Goal: Task Accomplishment & Management: Complete application form

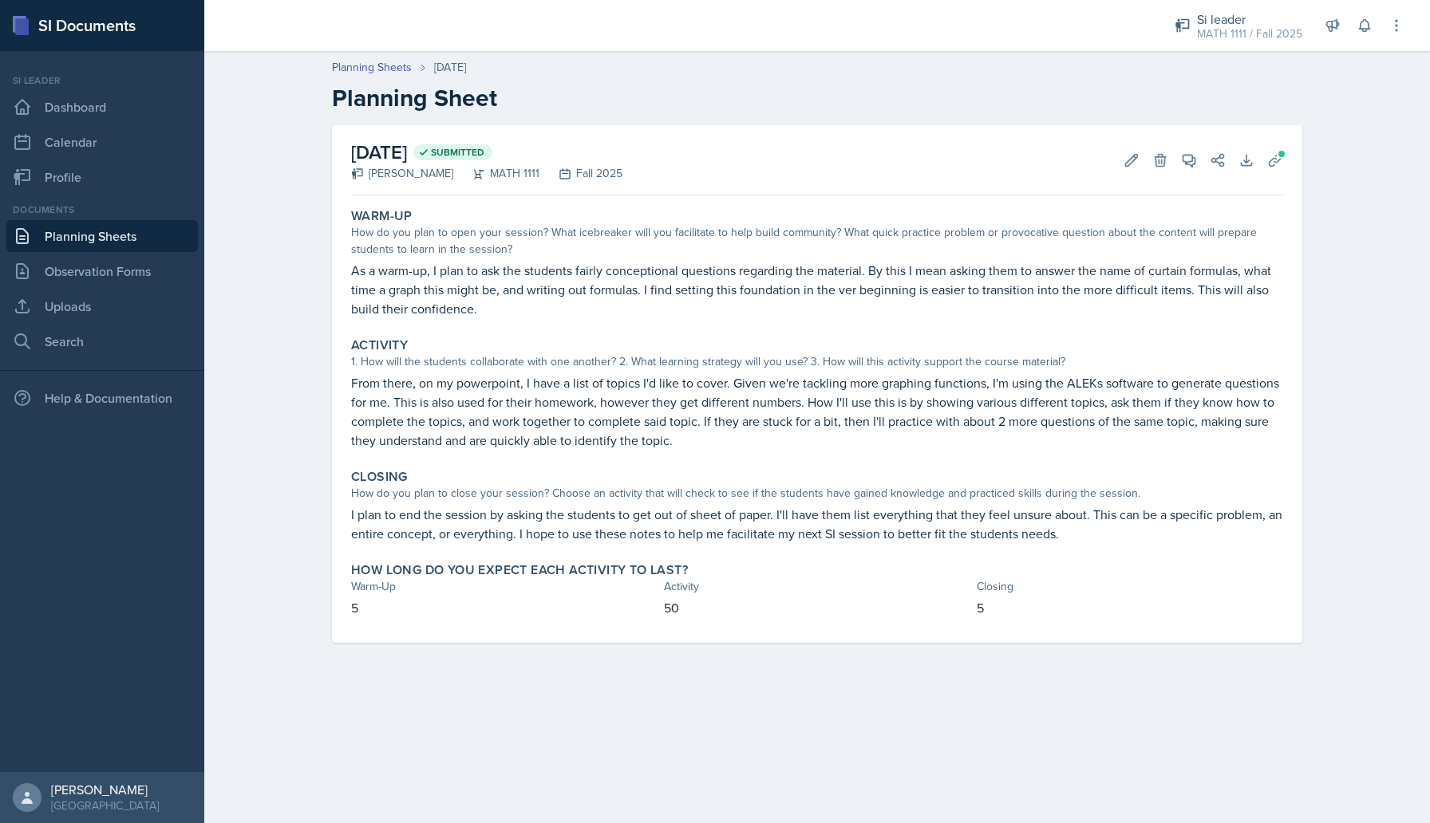
click at [1033, 85] on h2 "Planning Sheet" at bounding box center [817, 98] width 970 height 29
click at [1370, 33] on icon at bounding box center [1365, 26] width 16 height 16
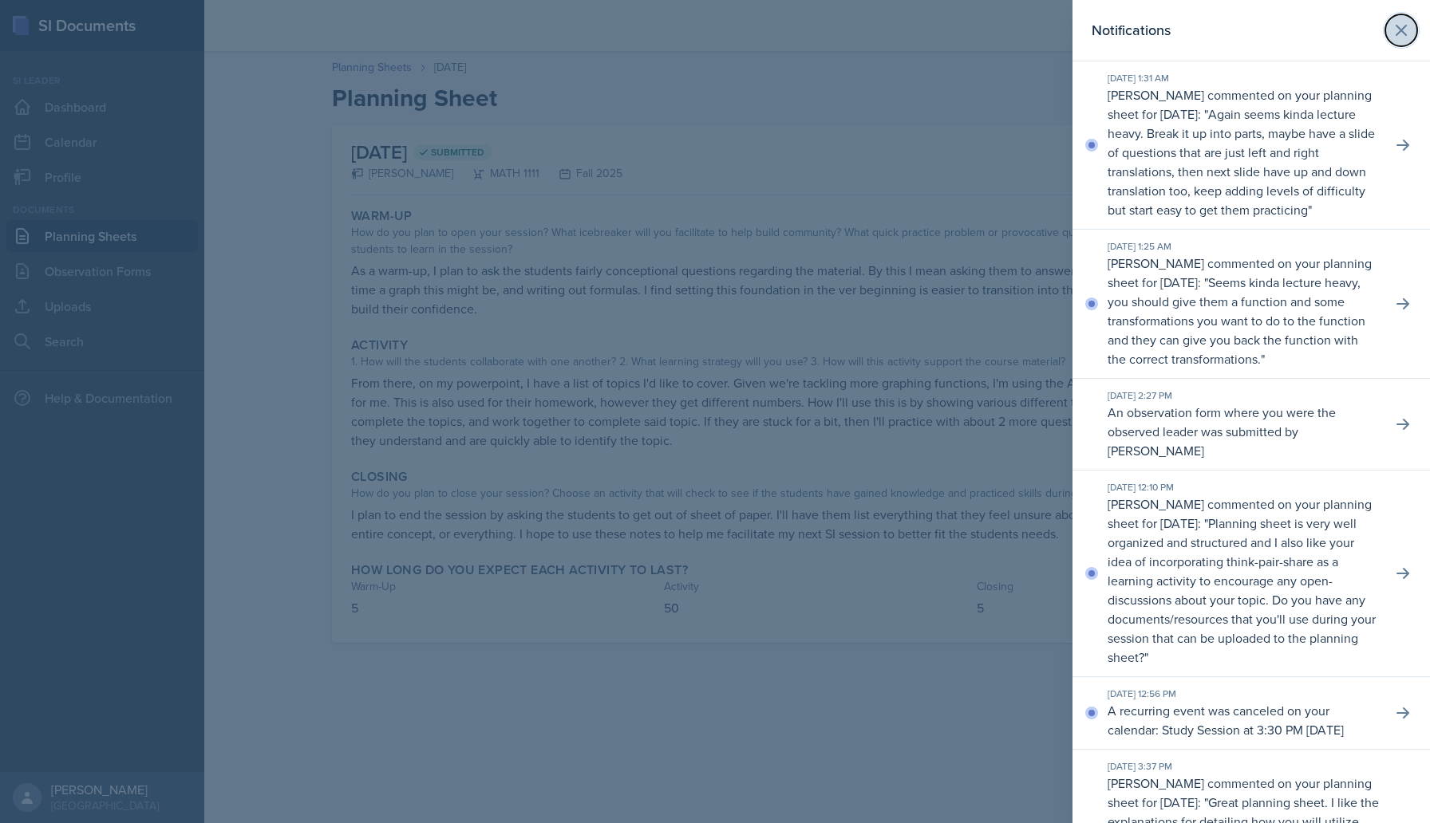
click at [1403, 26] on icon at bounding box center [1401, 31] width 10 height 10
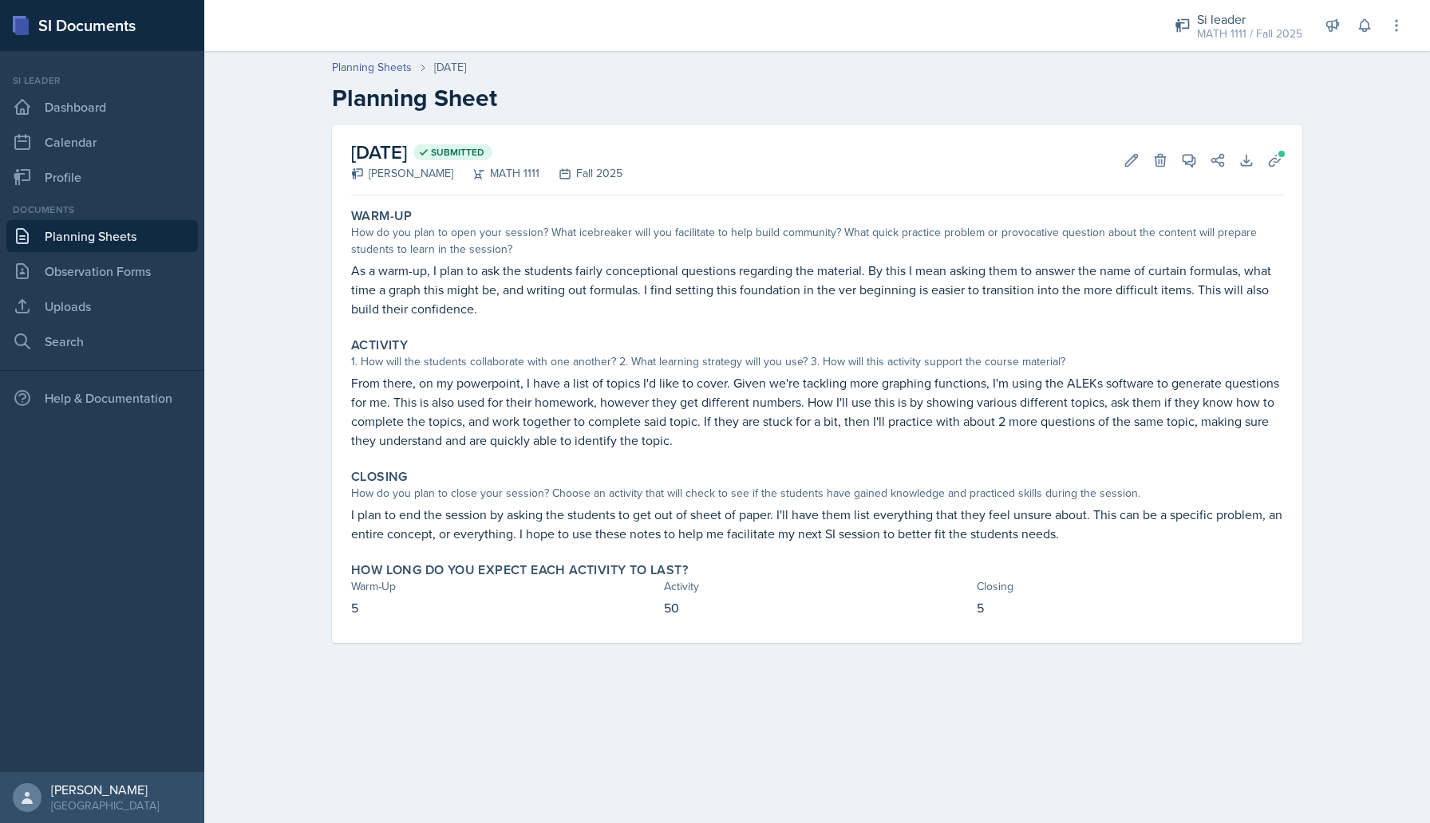
click at [121, 243] on link "Planning Sheets" at bounding box center [102, 236] width 192 height 32
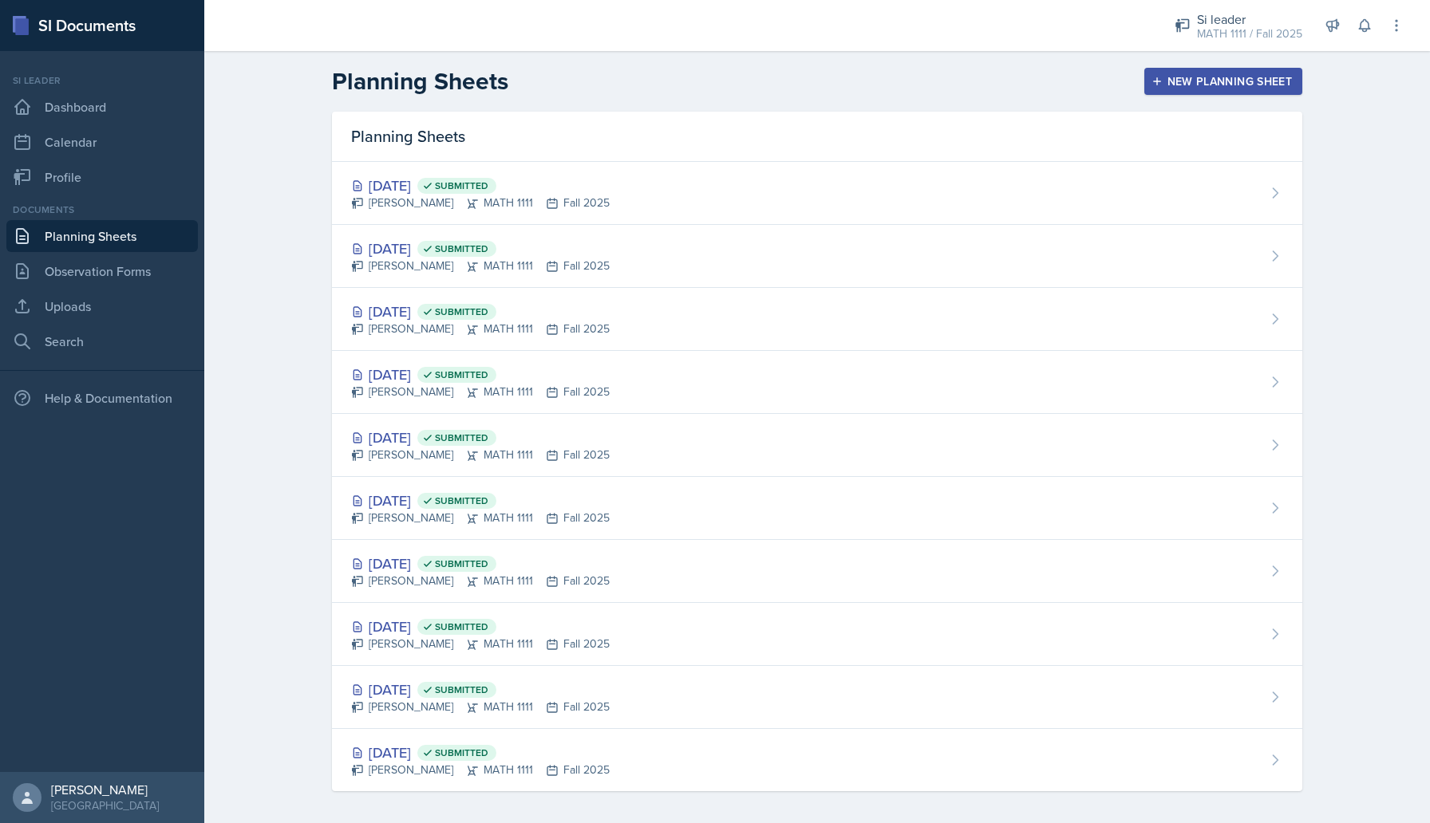
click at [1255, 95] on div "Planning Sheets New Planning Sheet" at bounding box center [816, 81] width 1021 height 29
click at [74, 318] on link "Uploads" at bounding box center [102, 306] width 192 height 32
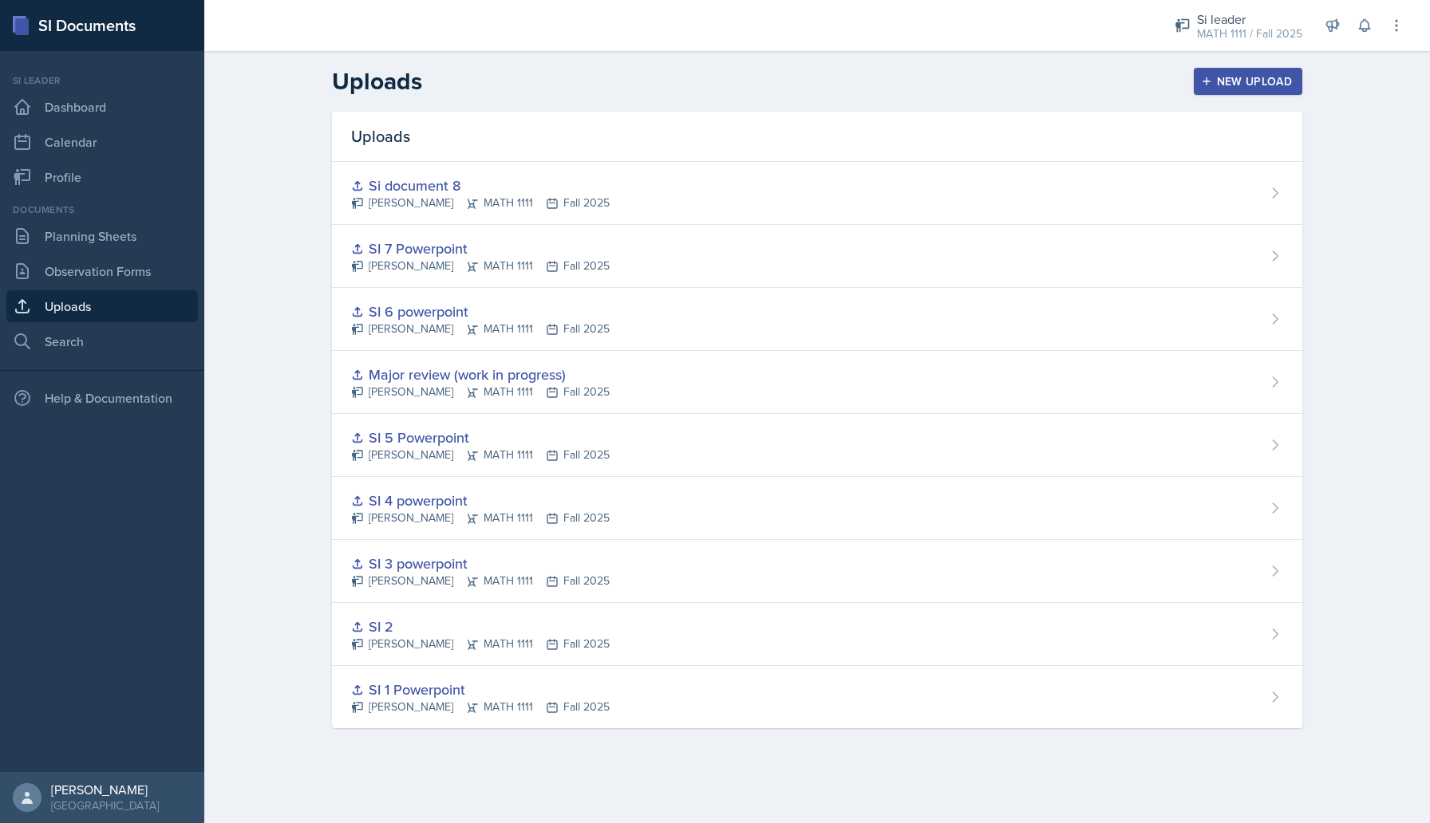
click at [1213, 93] on button "New Upload" at bounding box center [1248, 81] width 109 height 27
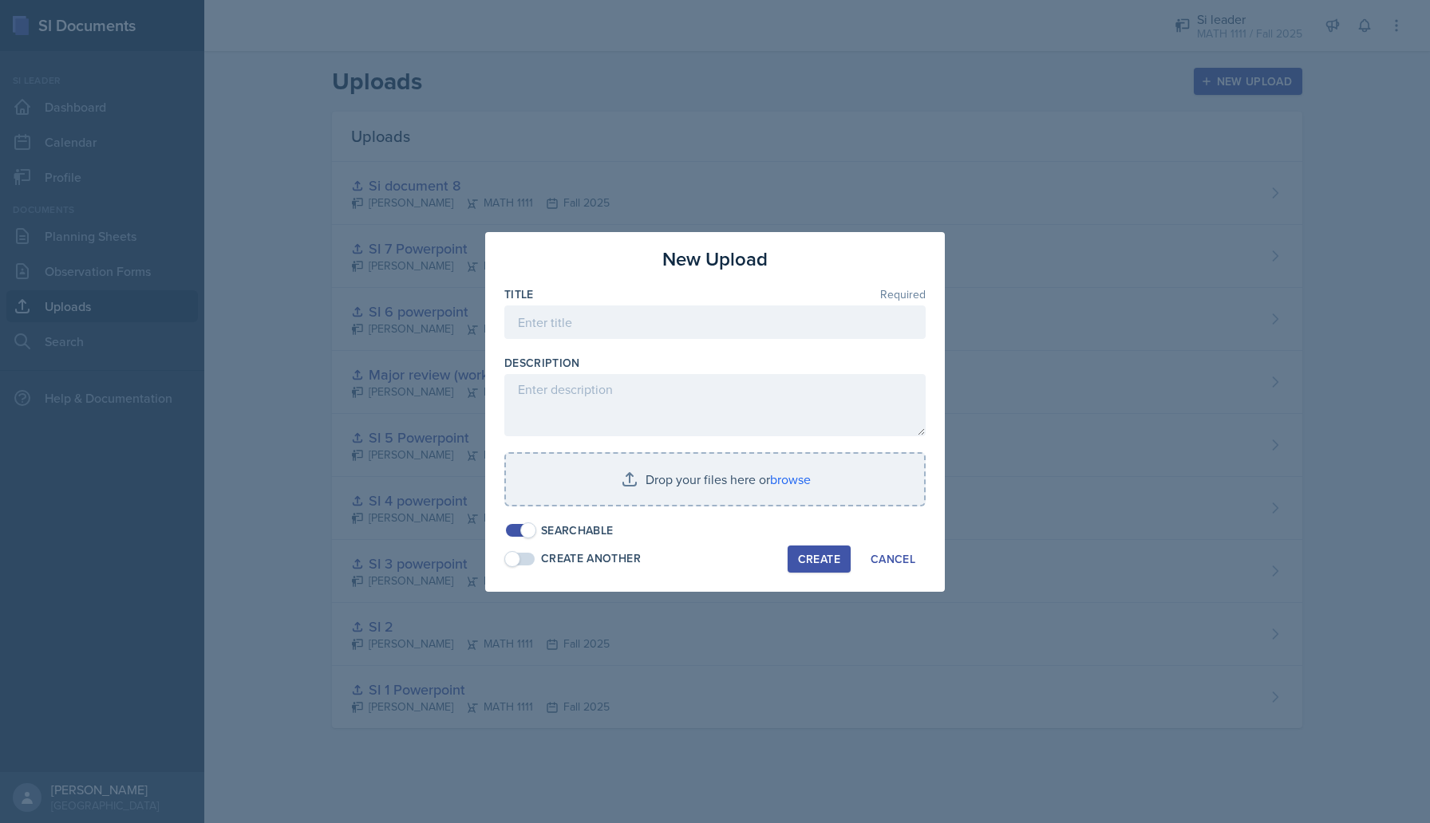
click at [738, 340] on div at bounding box center [714, 347] width 421 height 16
click at [717, 326] on input at bounding box center [714, 323] width 421 height 34
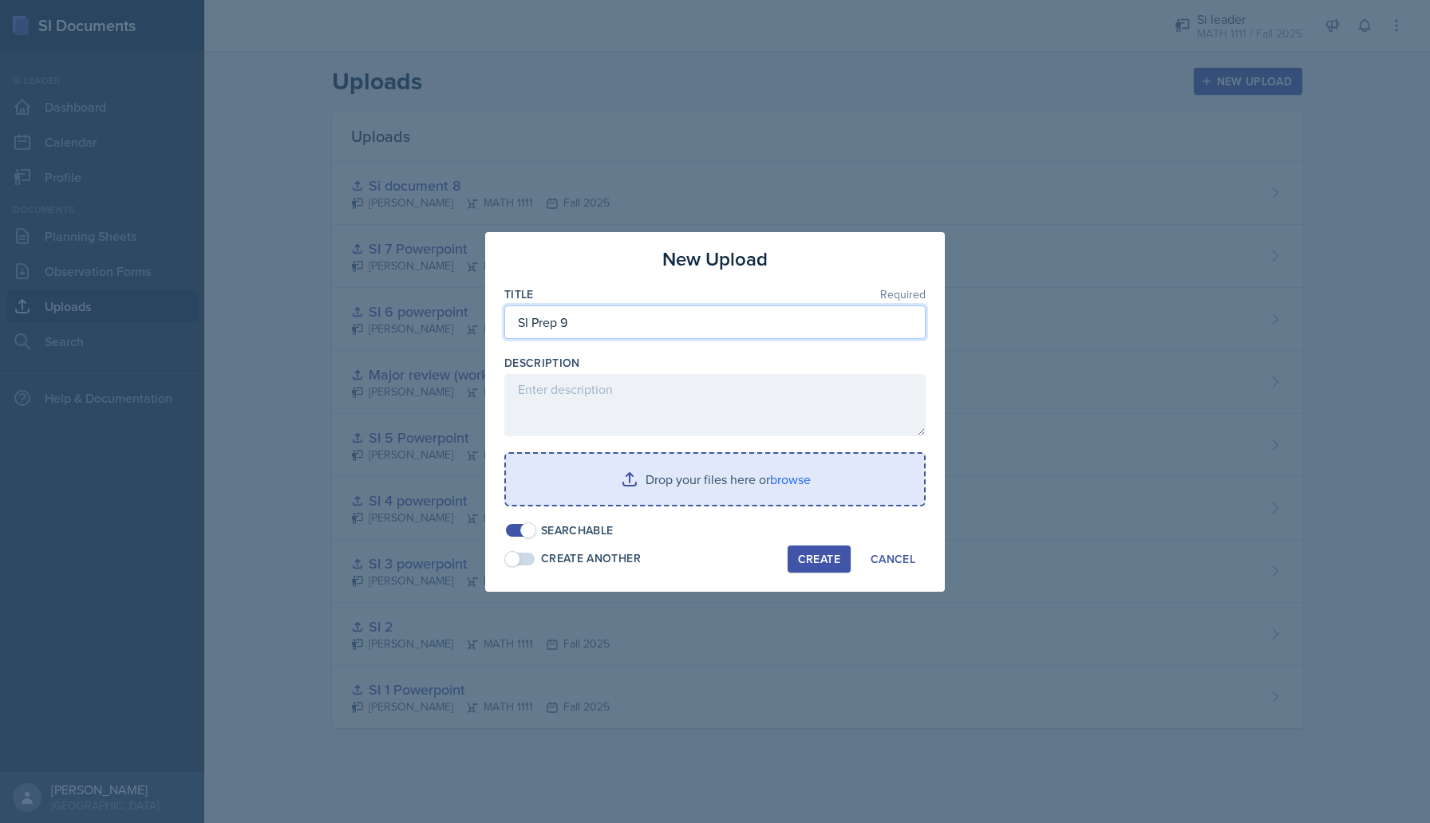
type input "SI Prep 9"
click at [625, 480] on input "file" at bounding box center [715, 479] width 418 height 51
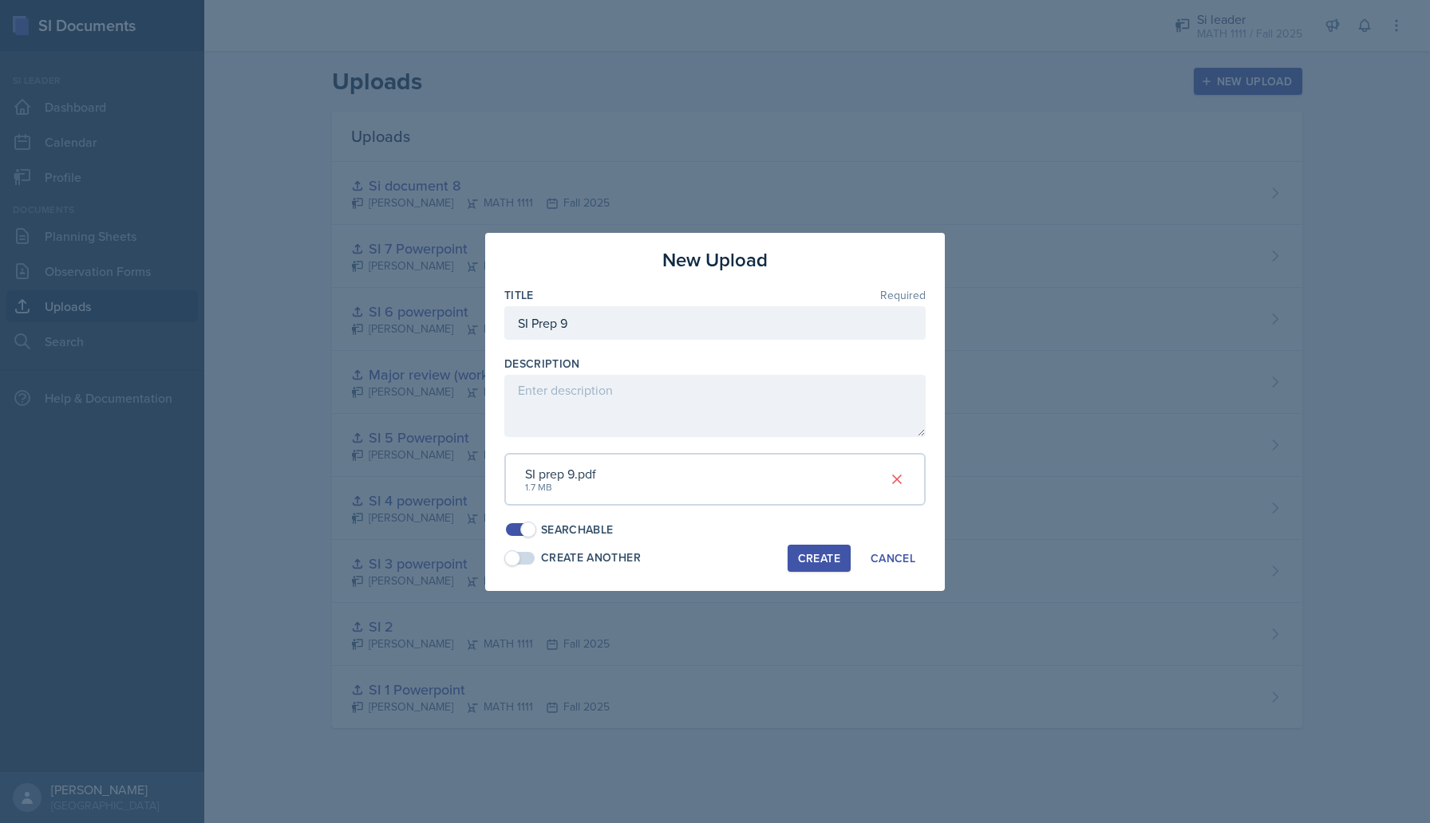
click at [834, 558] on div "Create" at bounding box center [819, 558] width 42 height 13
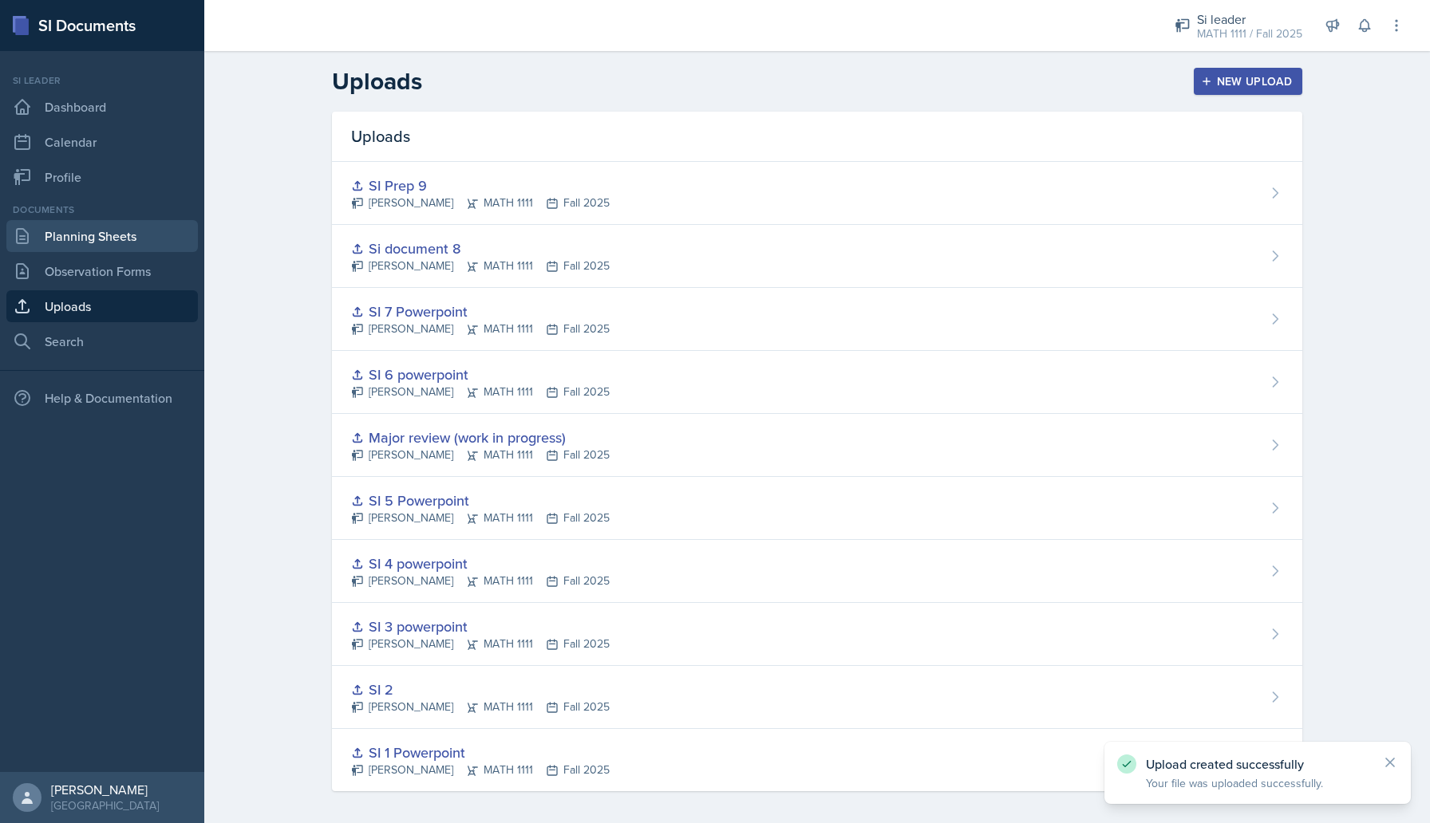
click at [89, 244] on link "Planning Sheets" at bounding box center [102, 236] width 192 height 32
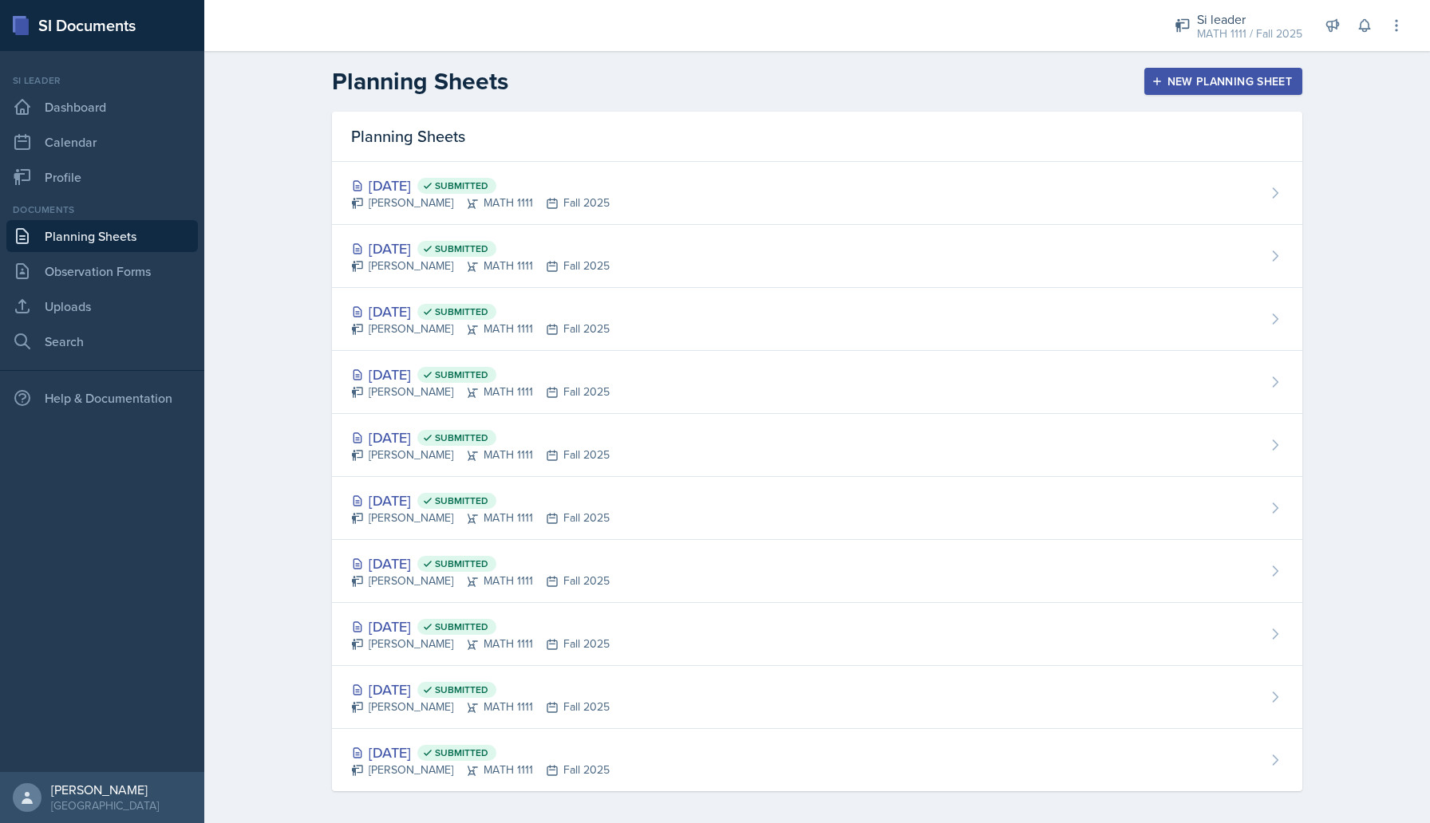
click at [1226, 88] on div "New Planning Sheet" at bounding box center [1223, 81] width 137 height 13
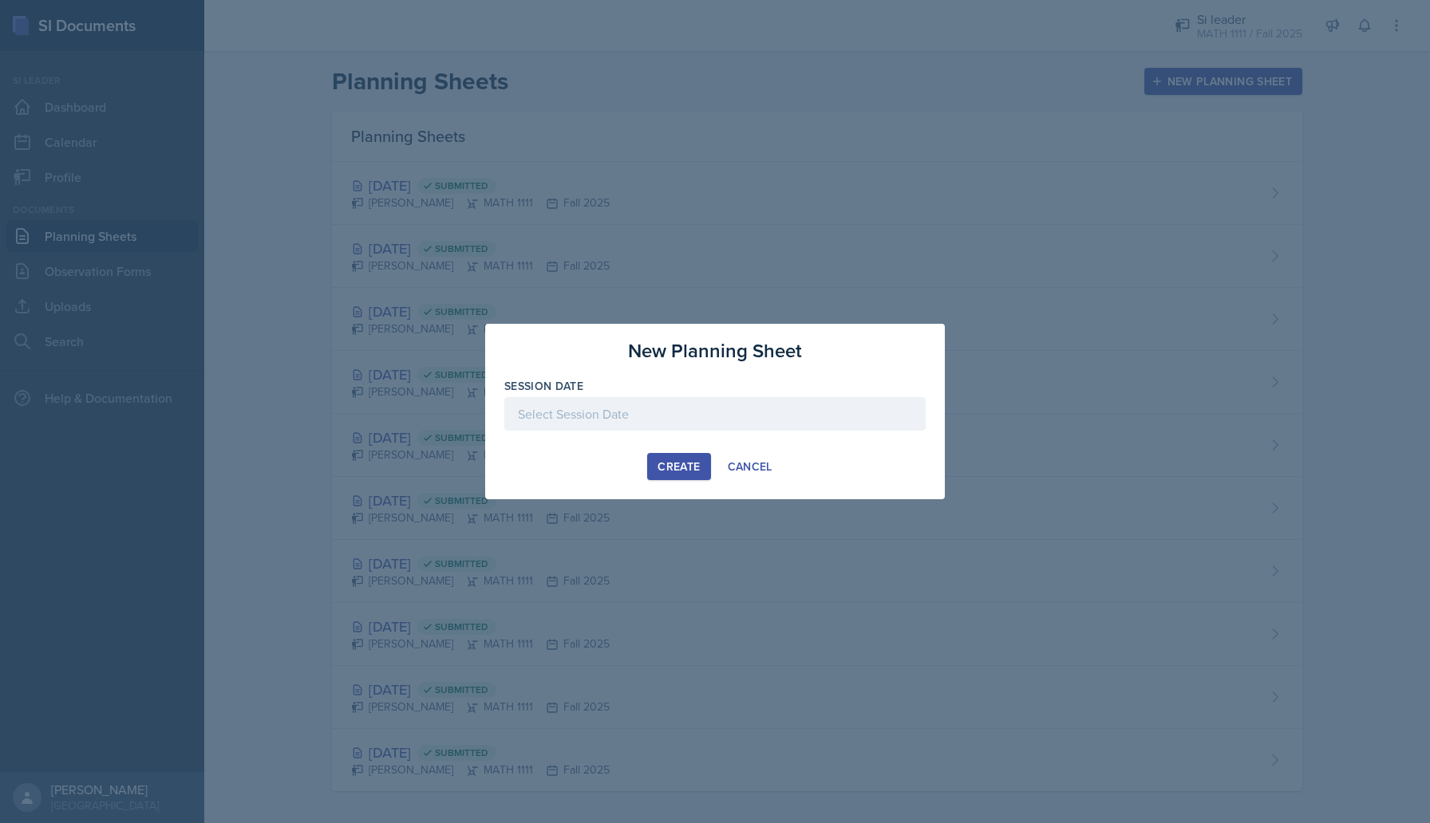
click at [636, 421] on div at bounding box center [714, 414] width 421 height 34
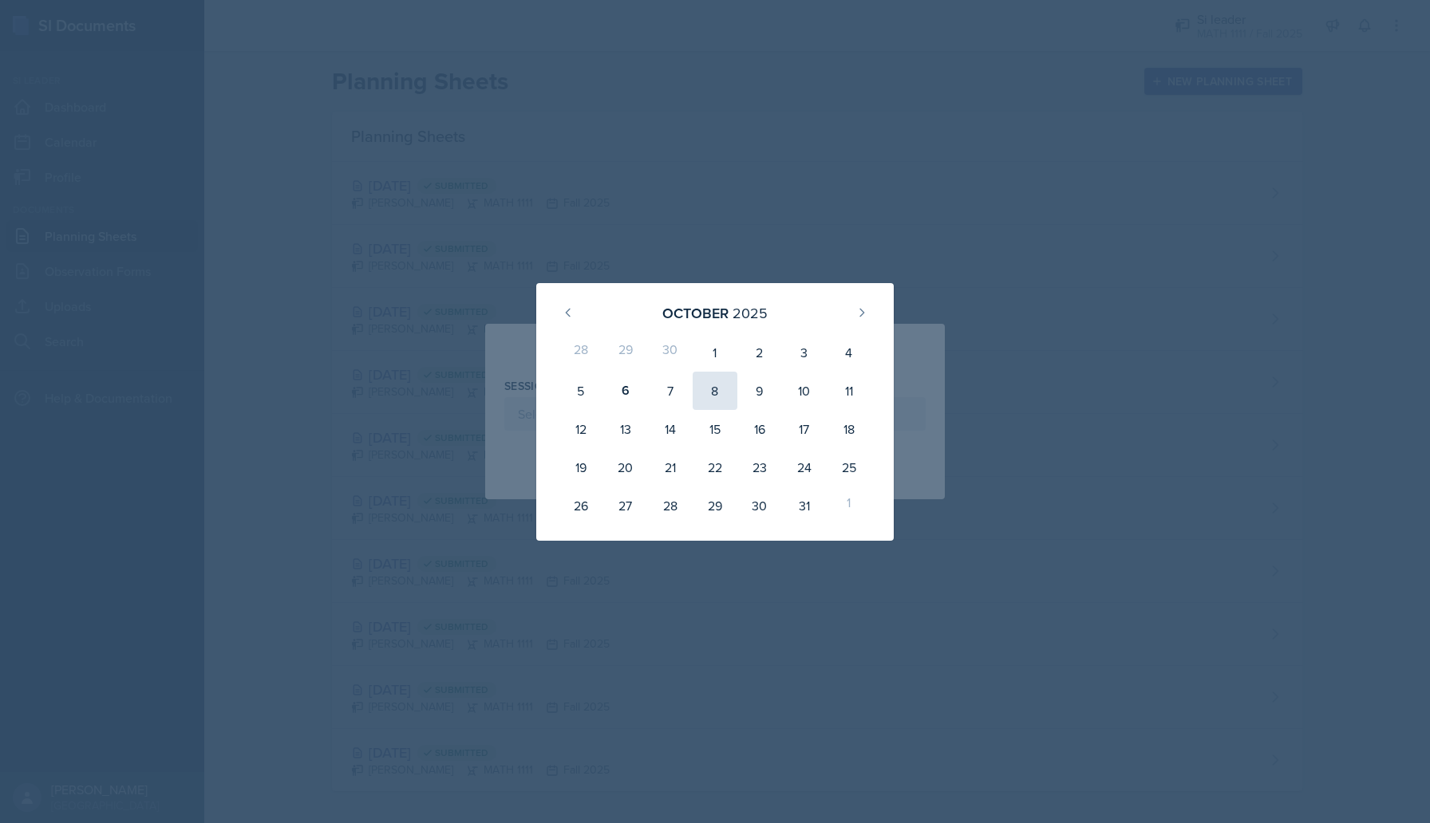
click at [721, 395] on div "8" at bounding box center [715, 391] width 45 height 38
type input "[DATE]"
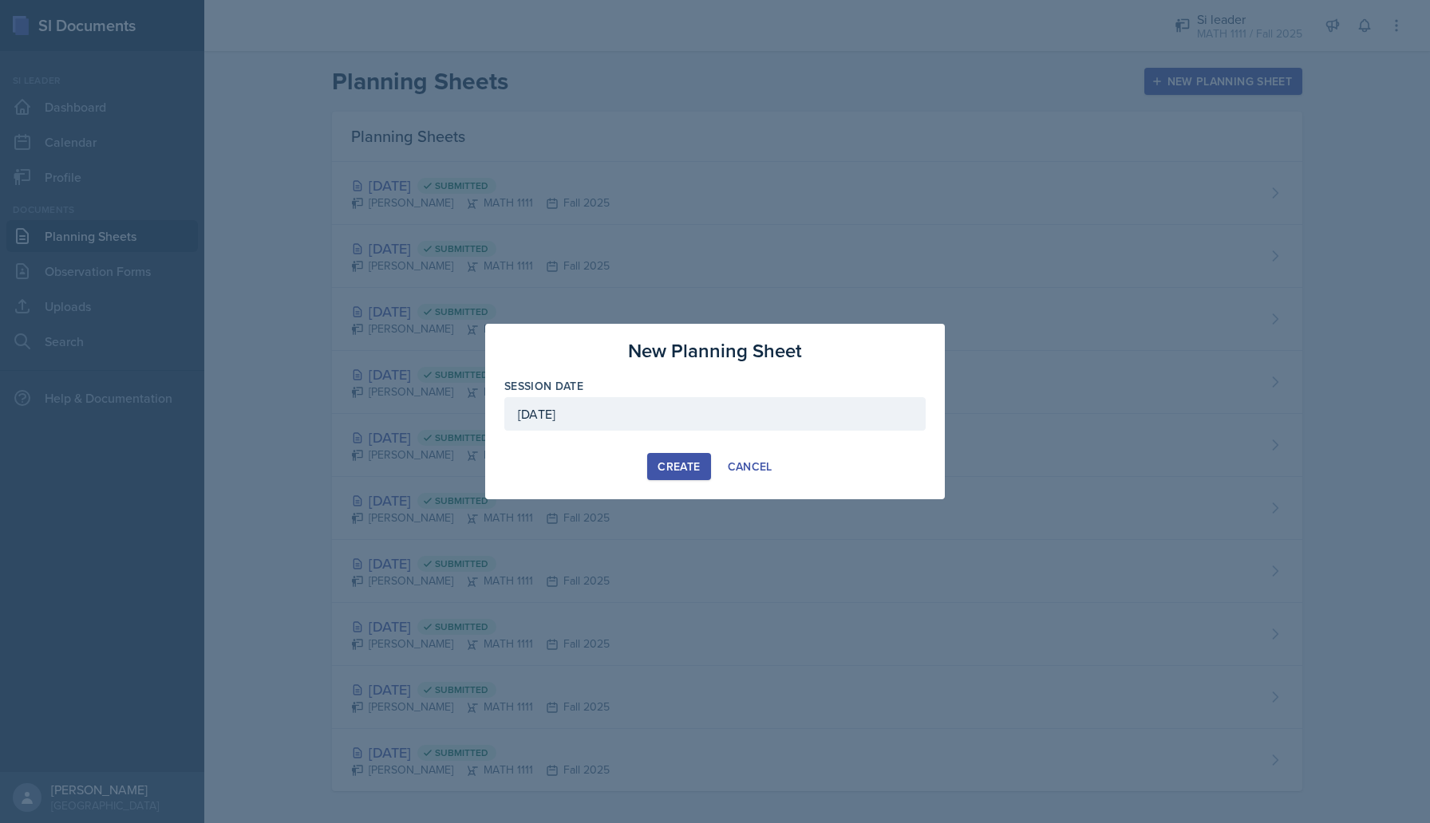
click at [680, 480] on div "New Planning Sheet Session Date [DATE] [DATE] 28 29 30 1 2 3 4 5 6 7 8 9 10 11 …" at bounding box center [715, 412] width 460 height 176
click at [663, 469] on div "Create" at bounding box center [679, 466] width 42 height 13
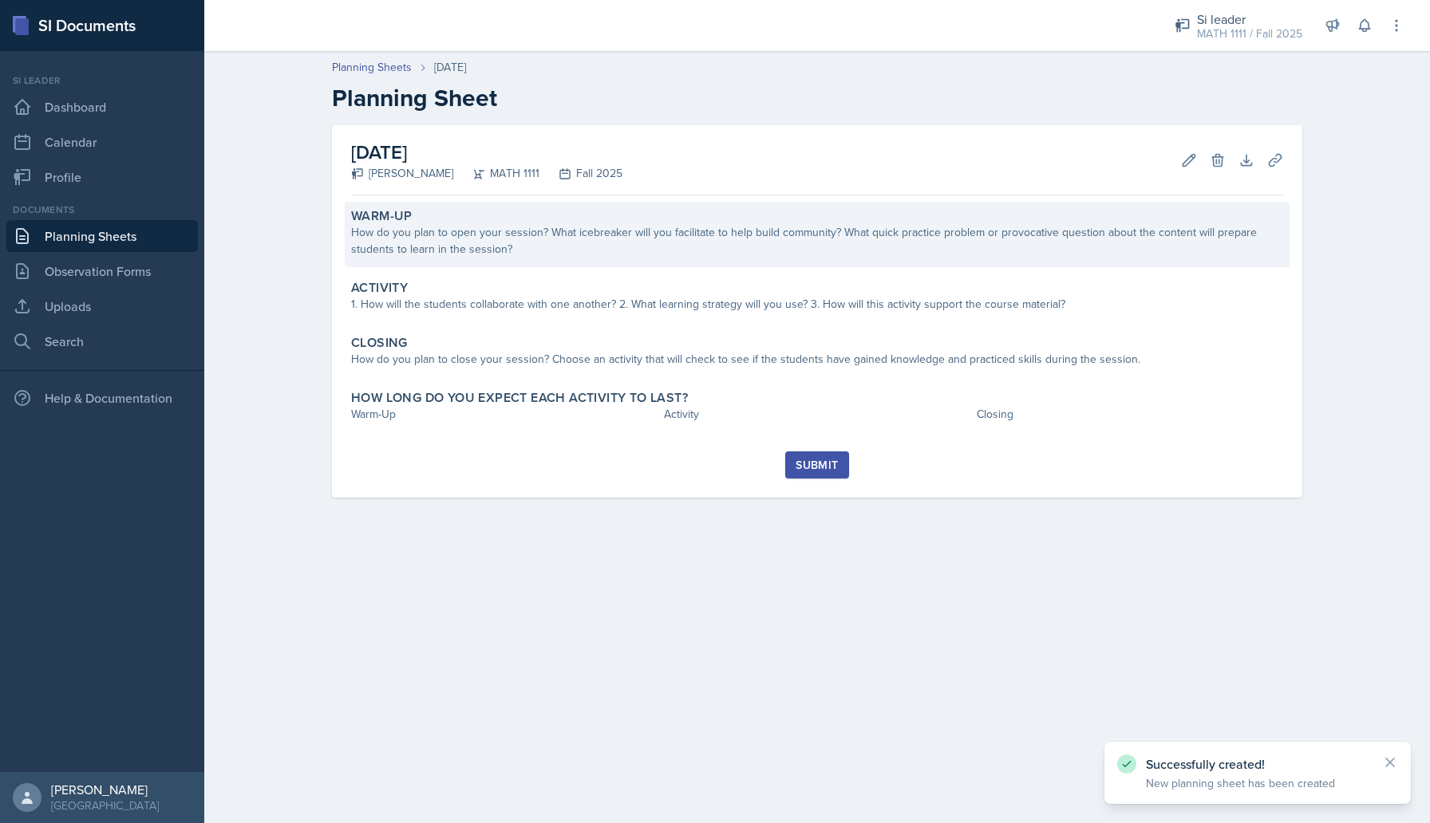
click at [520, 234] on div "How do you plan to open your session? What icebreaker will you facilitate to he…" at bounding box center [817, 241] width 932 height 34
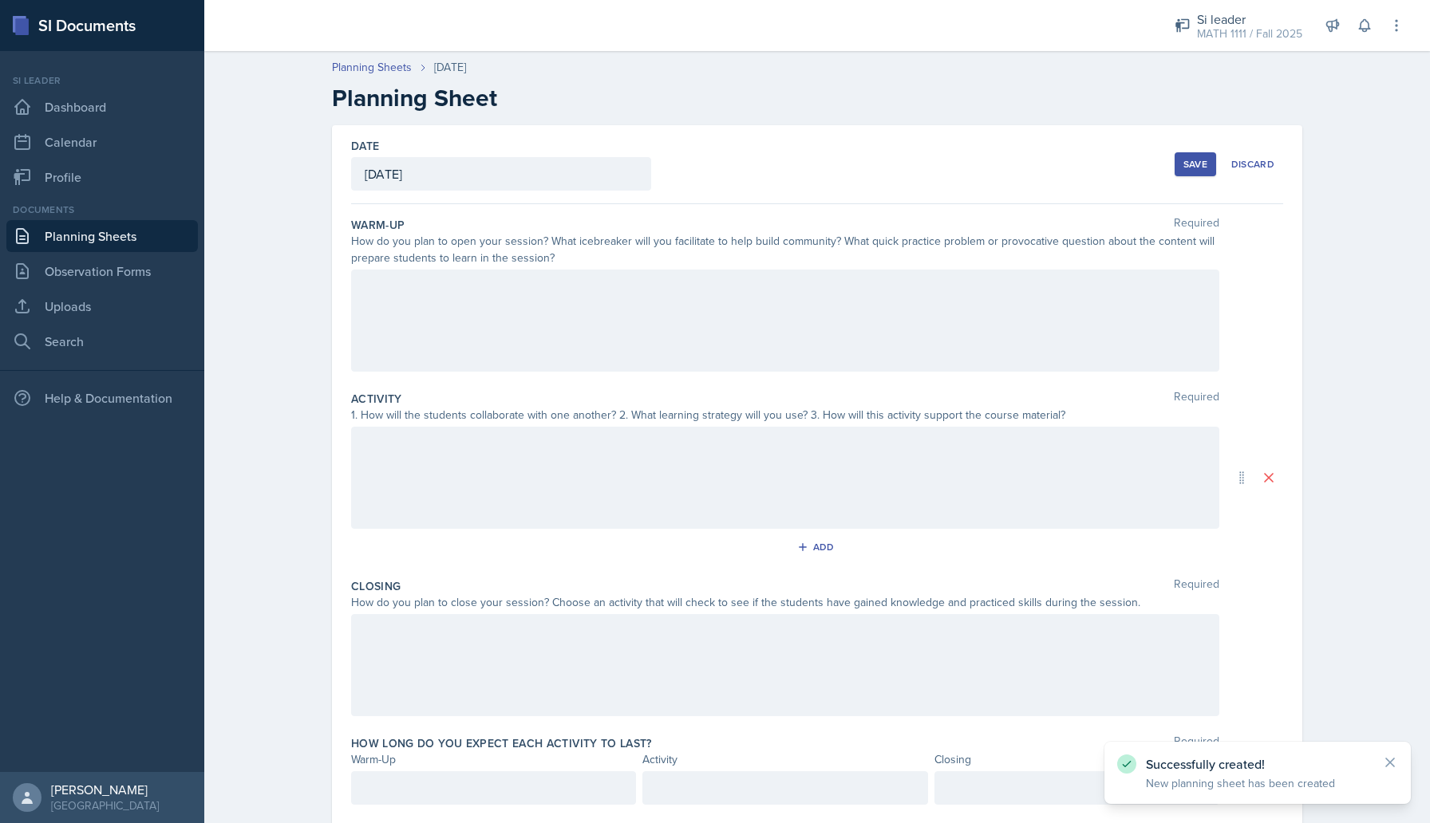
click at [555, 340] on div at bounding box center [785, 321] width 868 height 102
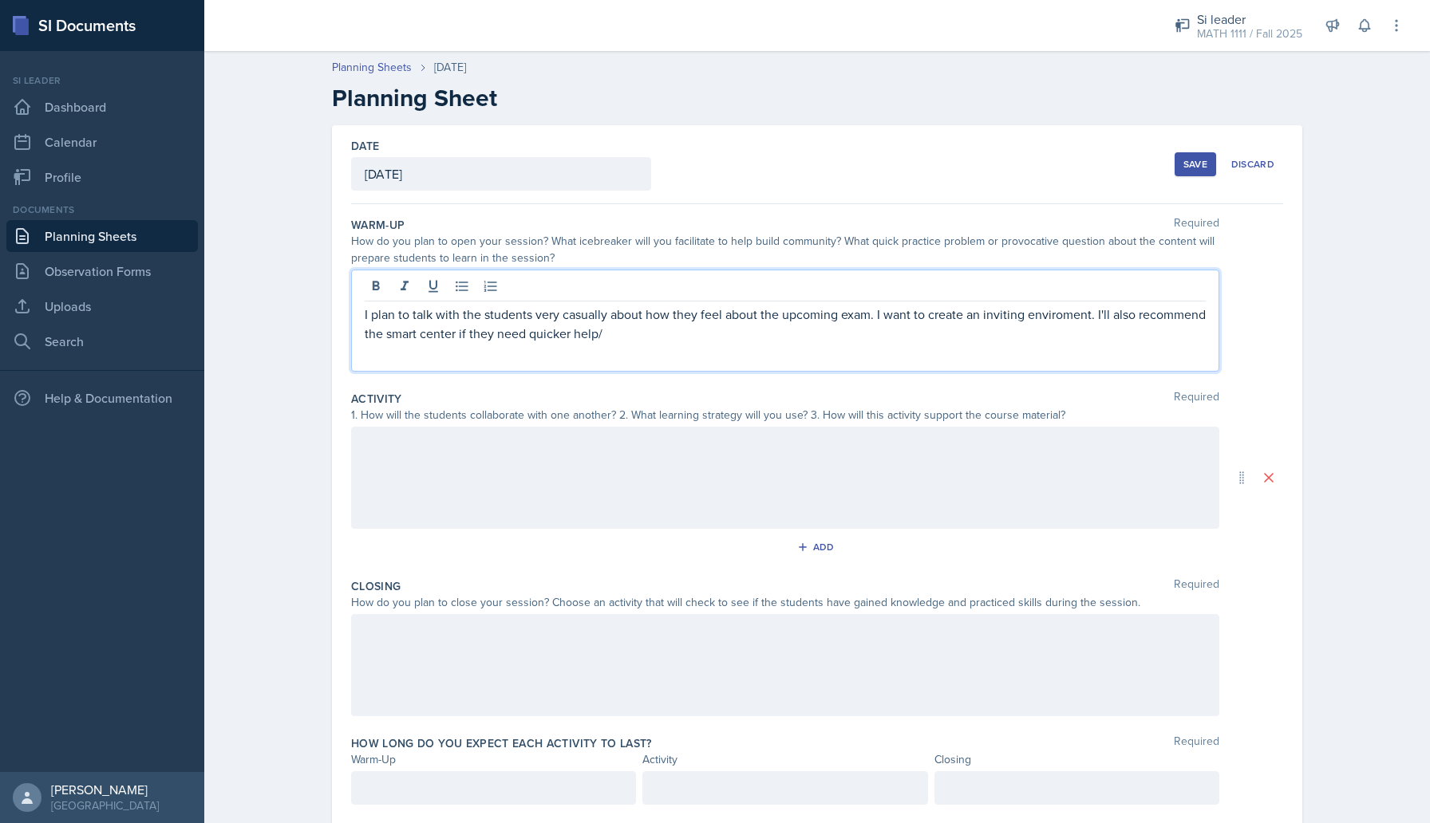
click at [1060, 313] on p "I plan to talk with the students very casually about how they feel about the up…" at bounding box center [785, 324] width 841 height 38
click at [797, 340] on p "I plan to talk with the students very casually about how they feel about the up…" at bounding box center [785, 324] width 841 height 38
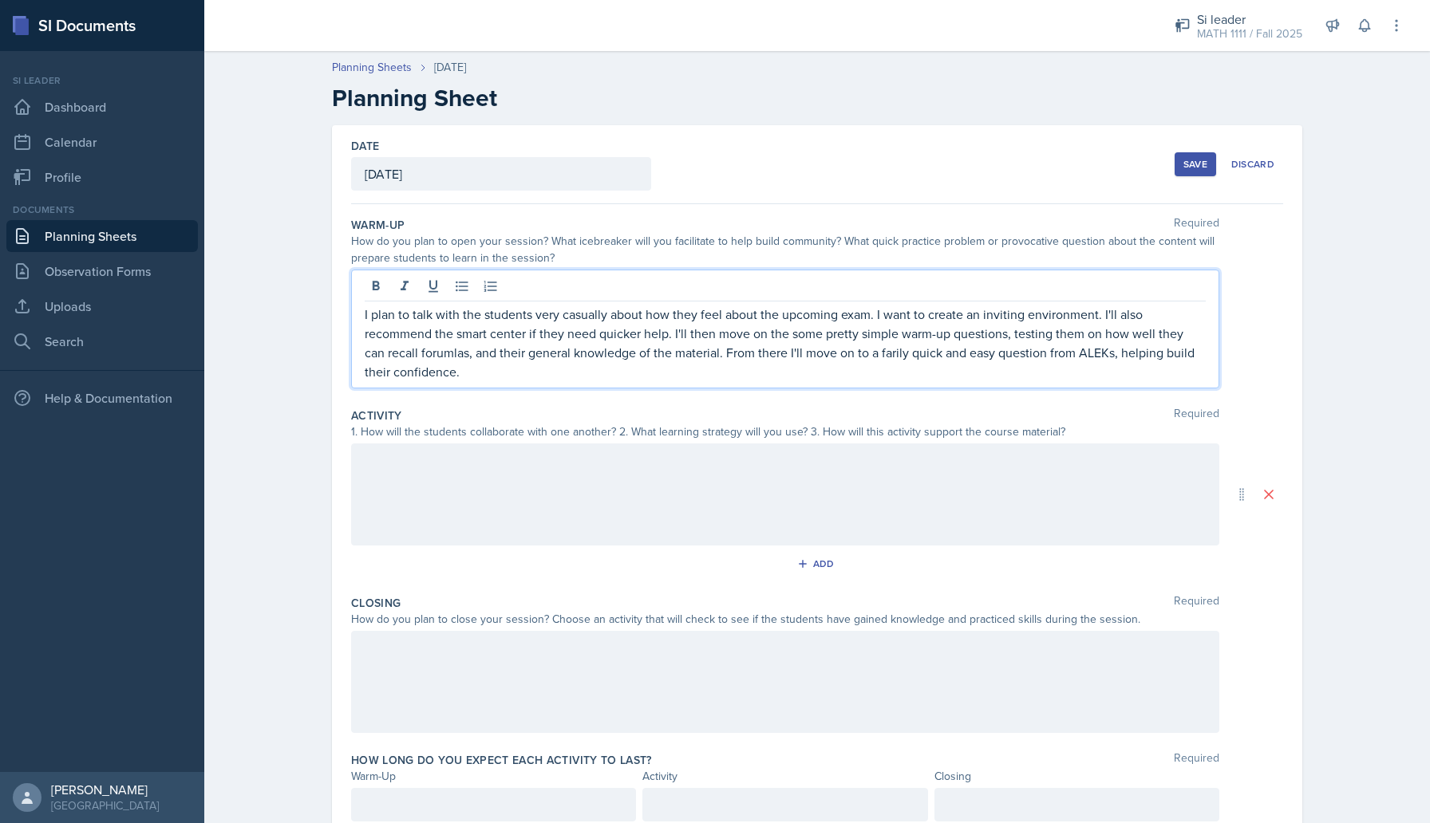
click at [871, 354] on p "I plan to talk with the students very casually about how they feel about the up…" at bounding box center [785, 343] width 841 height 77
click at [658, 469] on div at bounding box center [785, 495] width 868 height 102
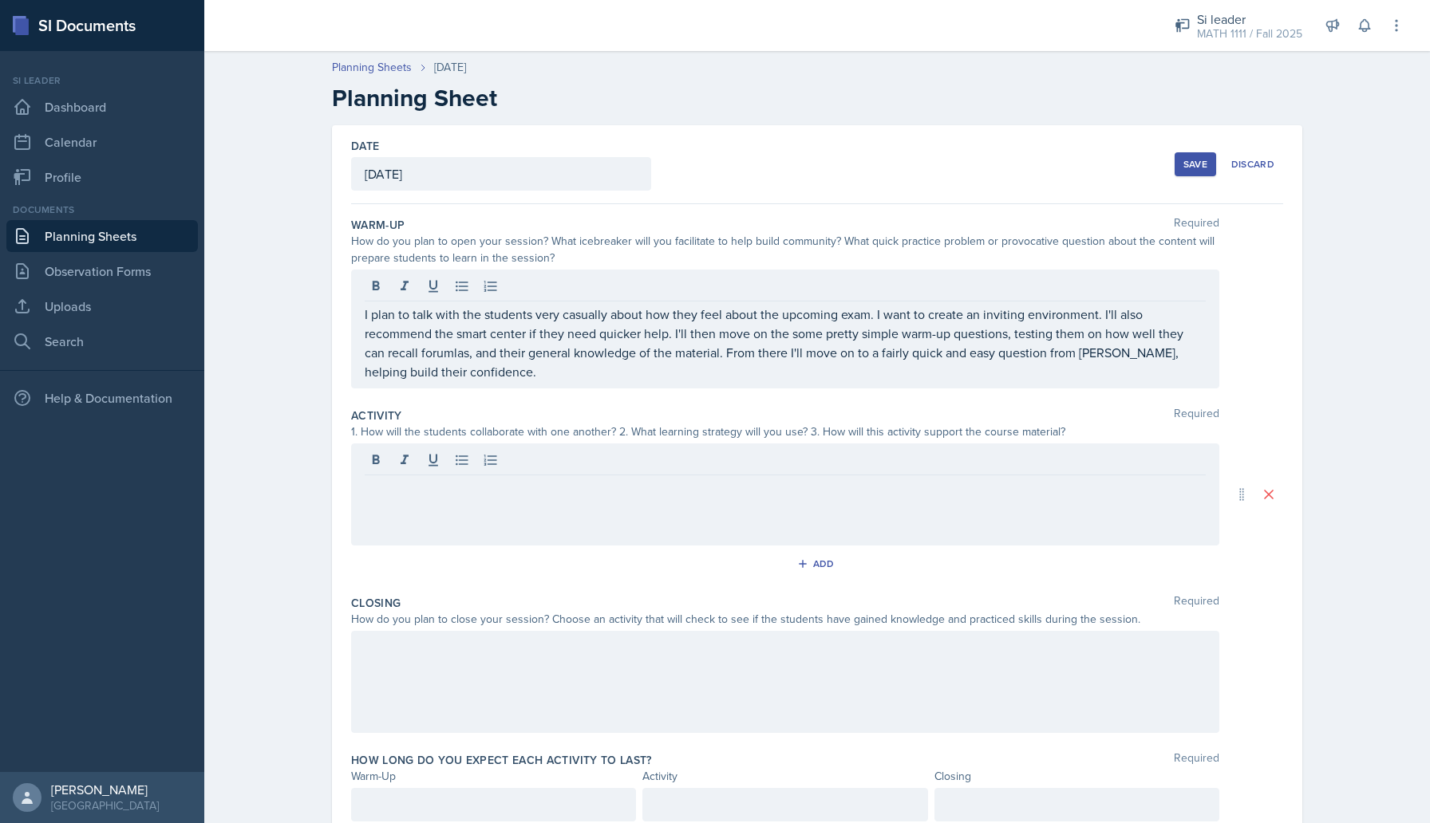
click at [440, 514] on div at bounding box center [785, 495] width 868 height 102
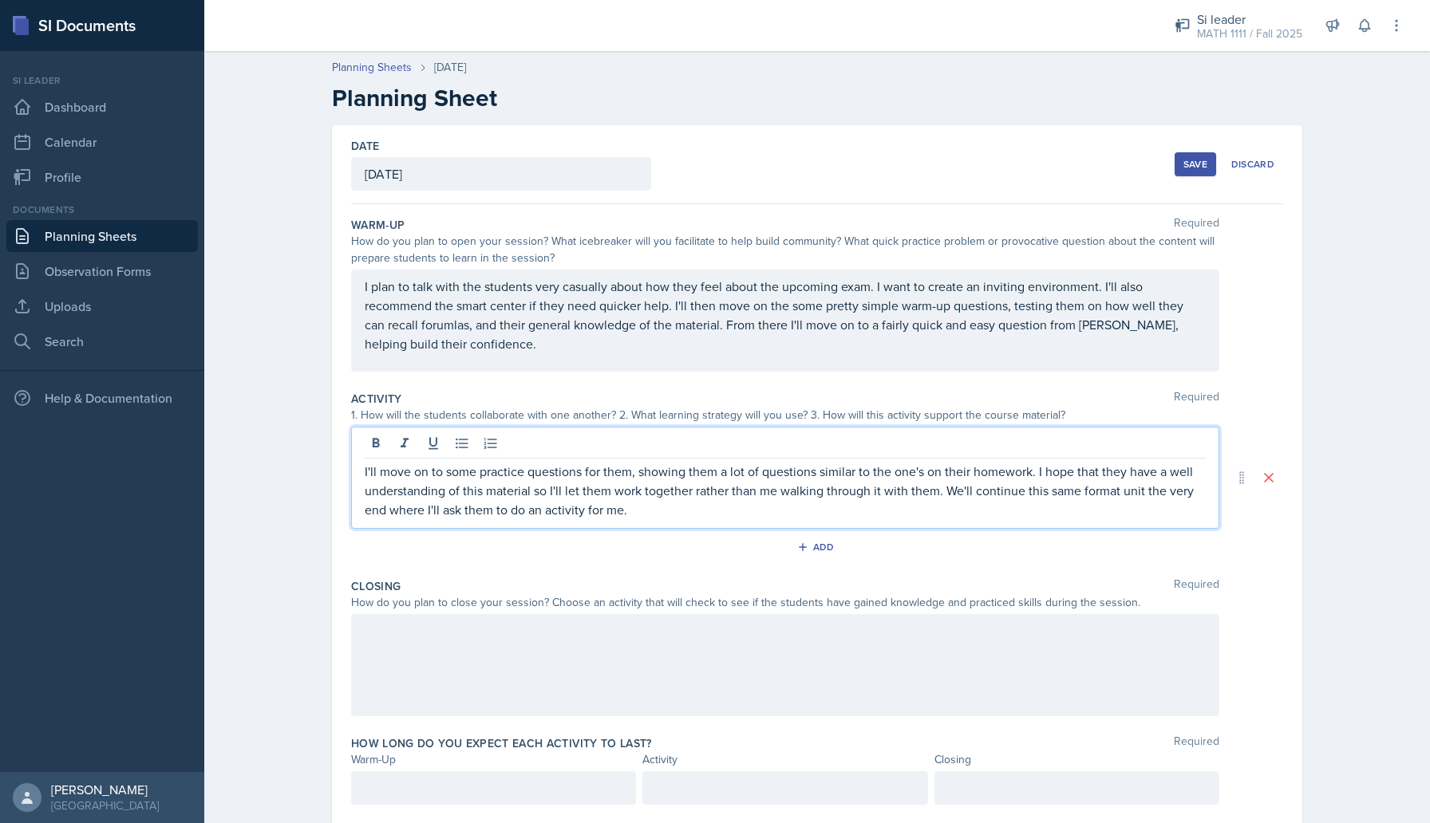
click at [792, 642] on div at bounding box center [785, 665] width 868 height 102
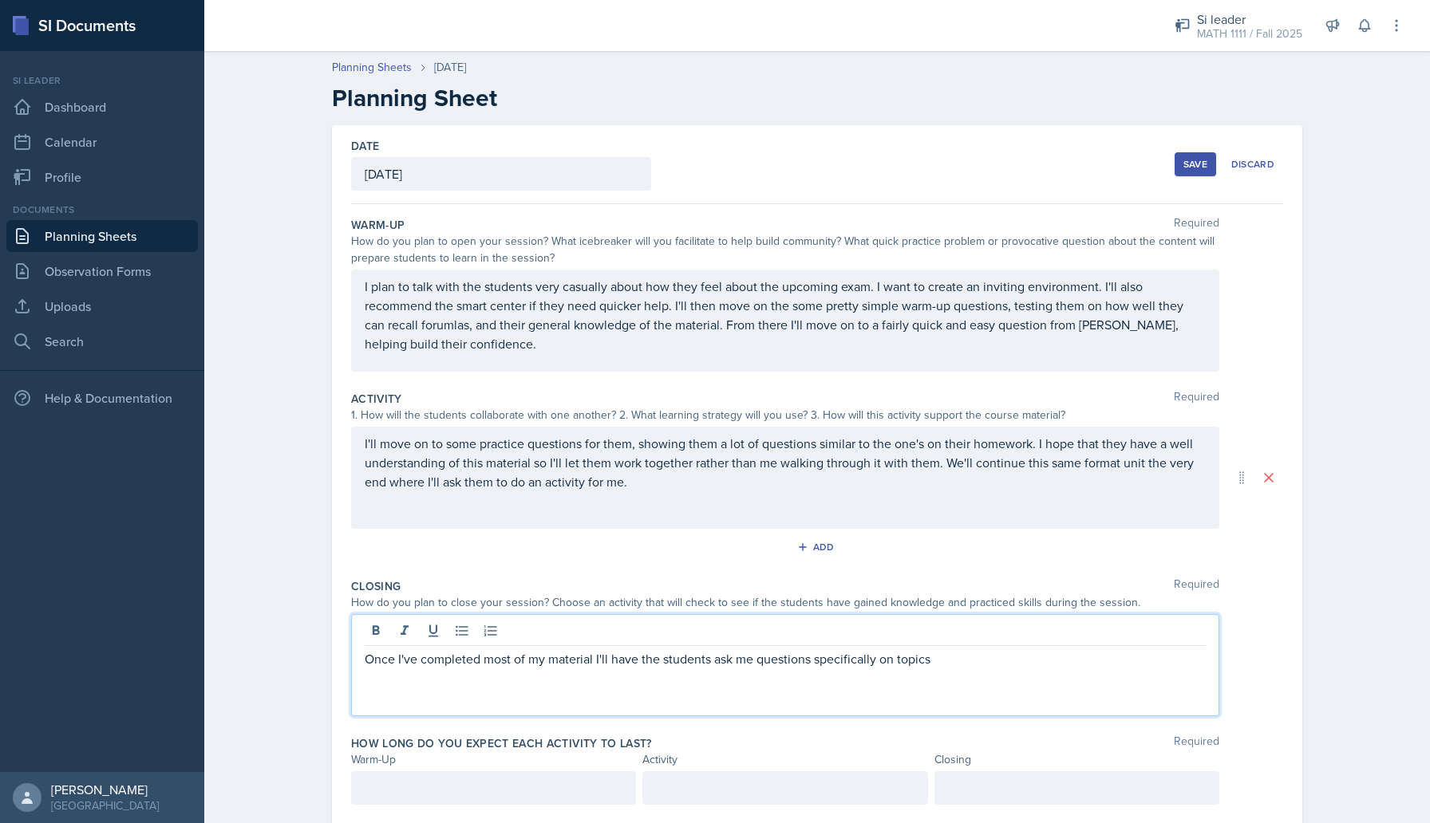
click at [945, 662] on p "Once I've completed most of my material I'll have the students ask me questions…" at bounding box center [785, 659] width 841 height 19
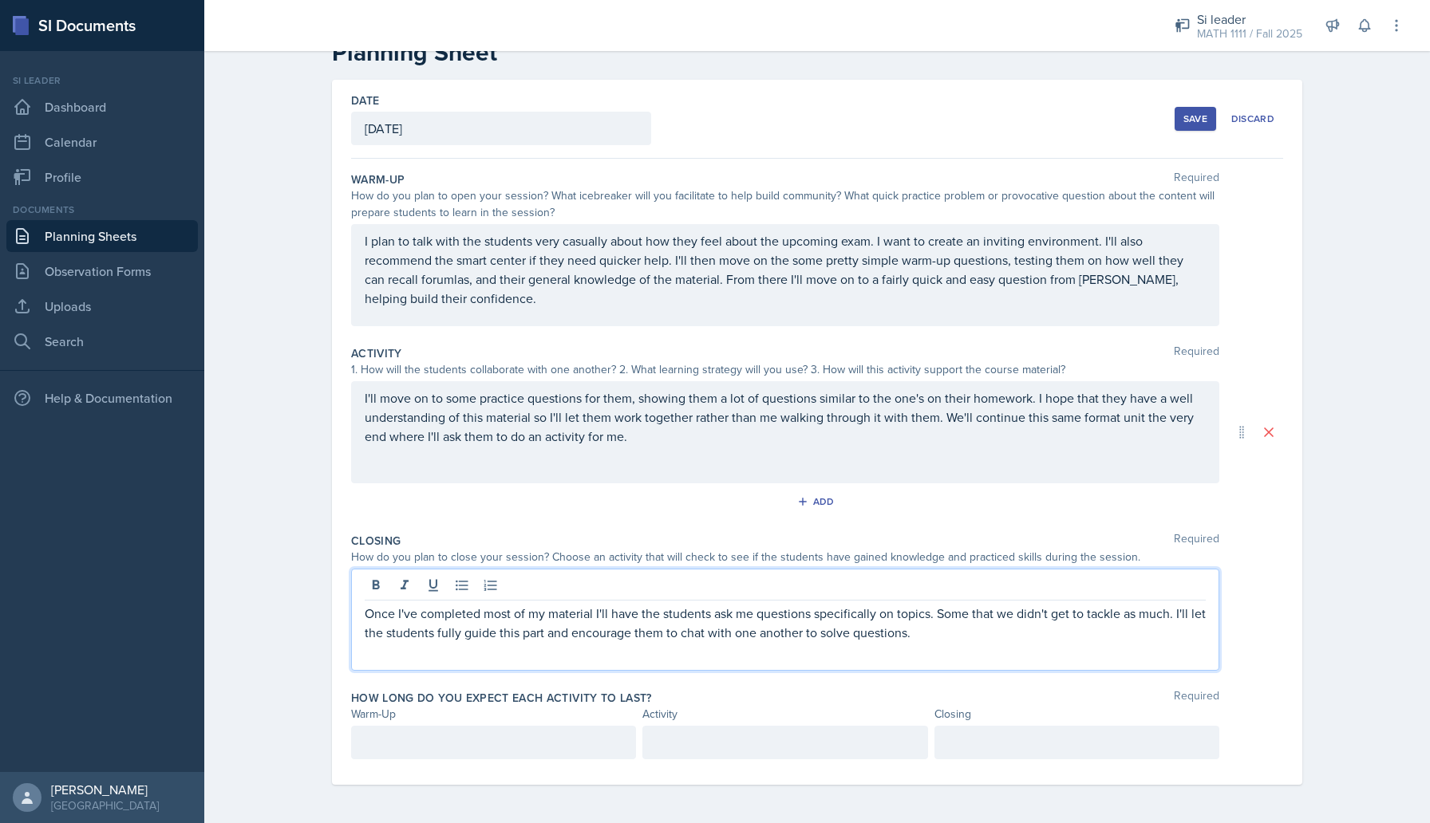
click at [809, 742] on p at bounding box center [785, 742] width 258 height 19
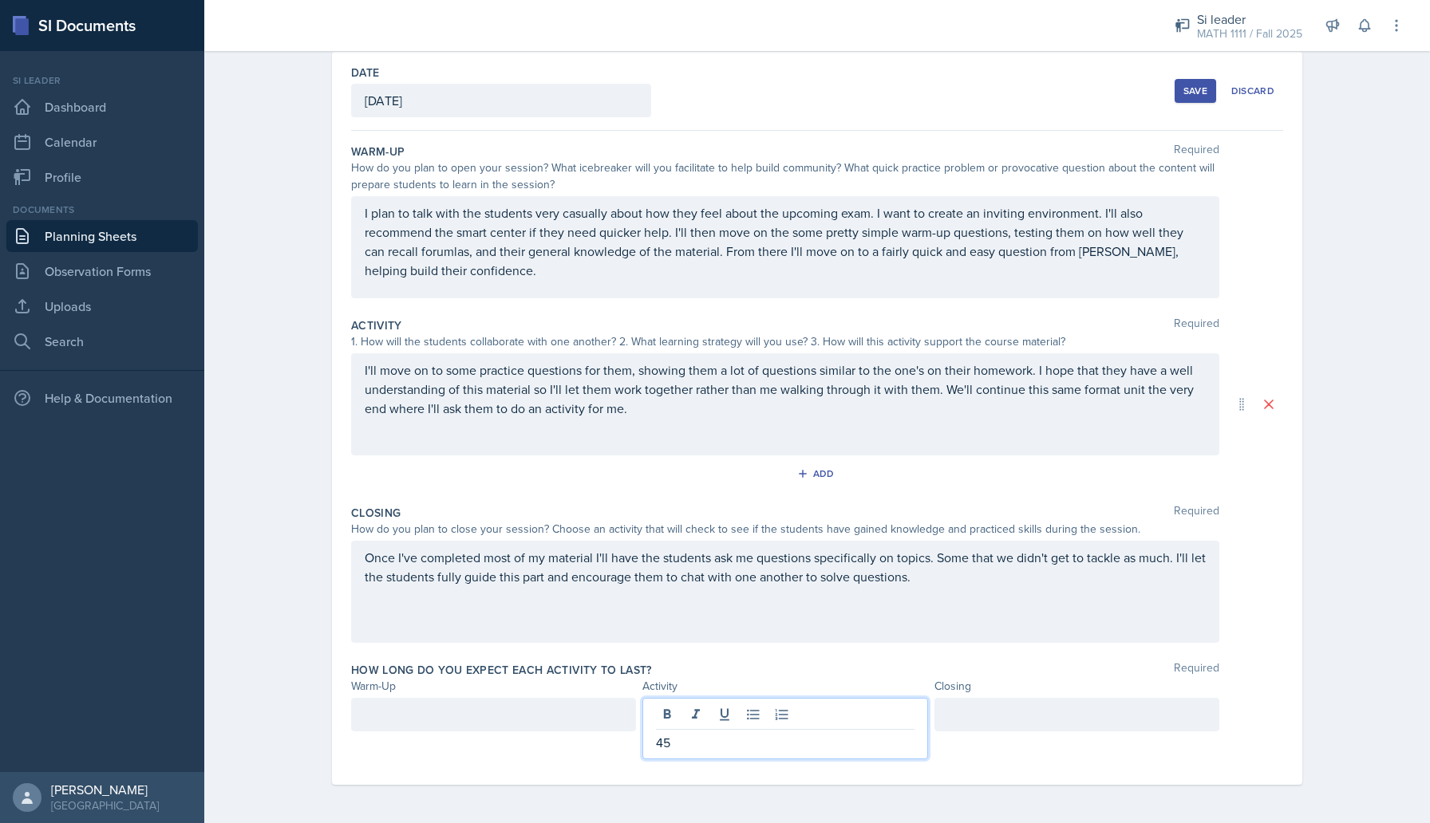
click at [1037, 714] on div at bounding box center [1076, 715] width 285 height 34
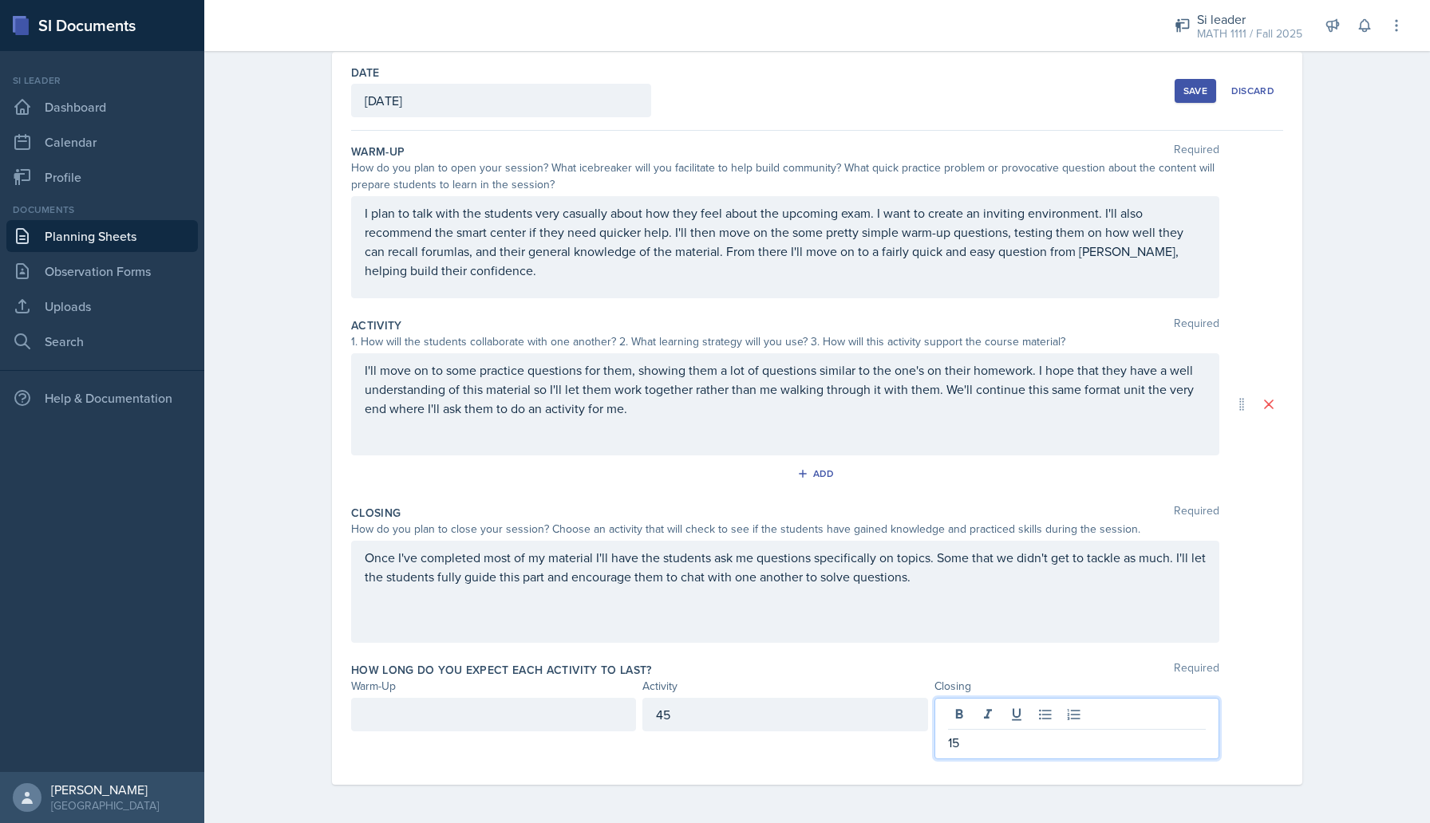
click at [698, 701] on div "45" at bounding box center [784, 715] width 285 height 34
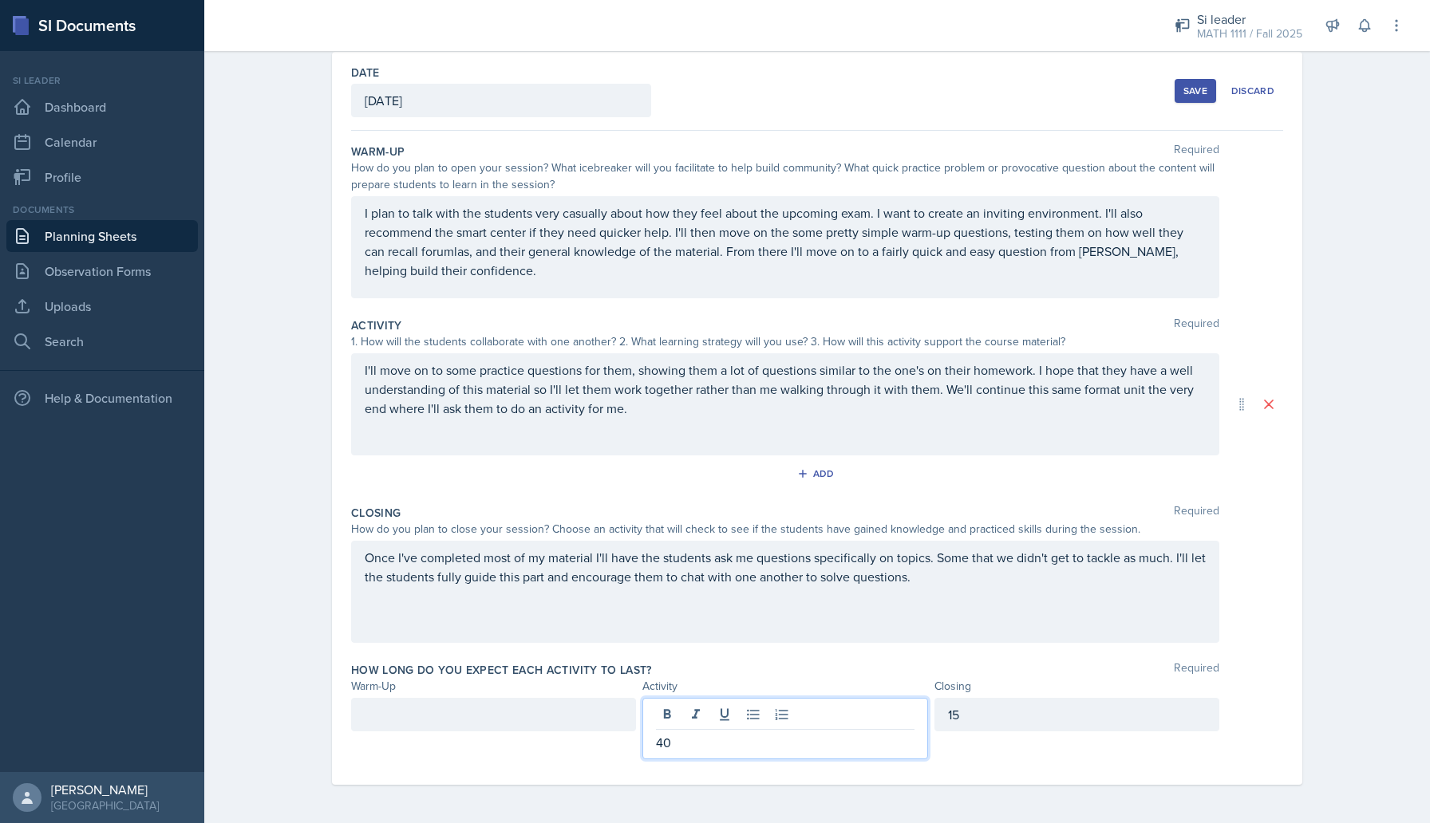
click at [444, 705] on div at bounding box center [493, 715] width 285 height 34
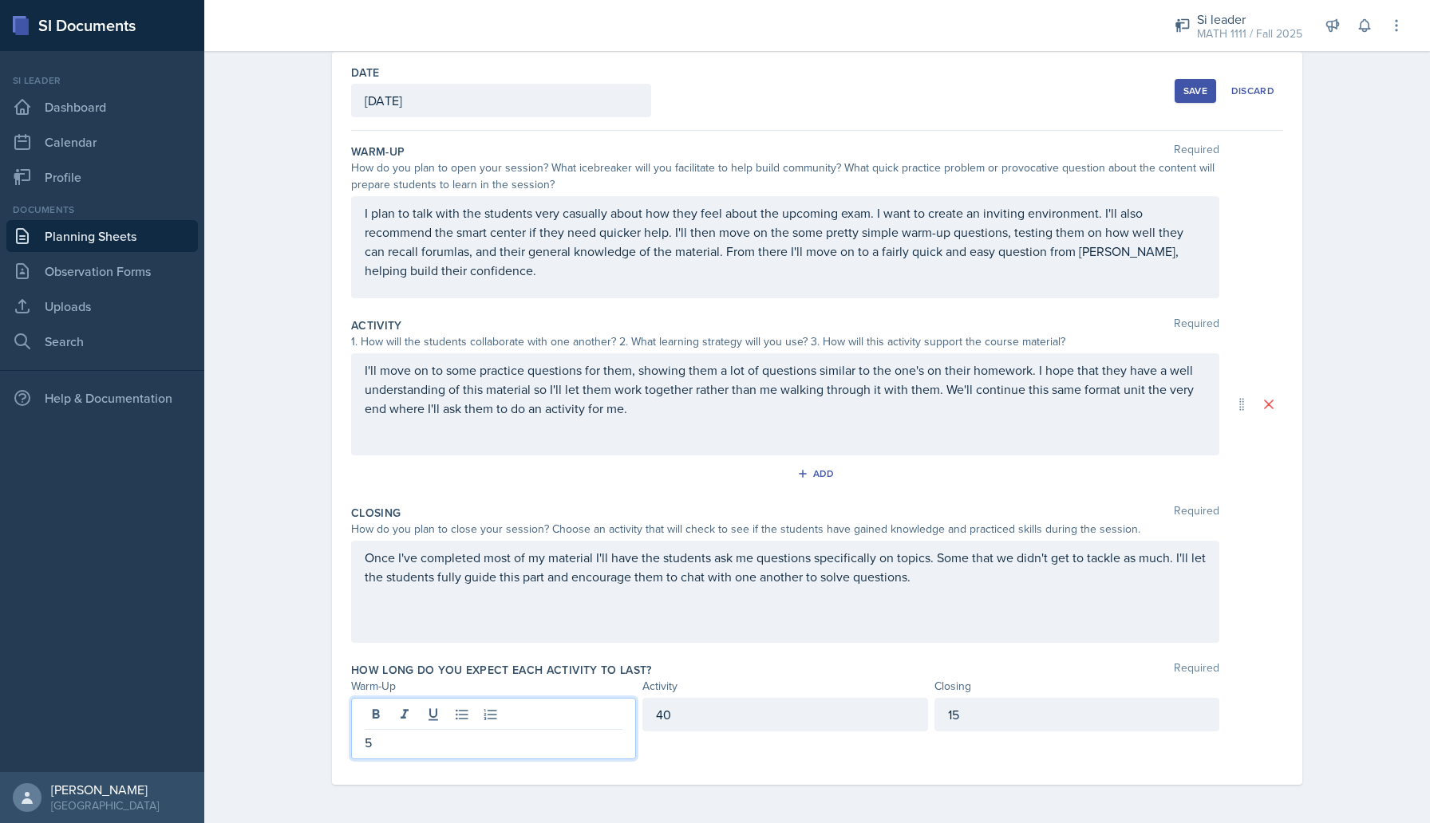
click at [299, 693] on div "Planning Sheets [DATE] Planning Sheet Date [DATE] [DATE] 28 29 30 1 2 3 4 5 6 7…" at bounding box center [817, 397] width 1226 height 854
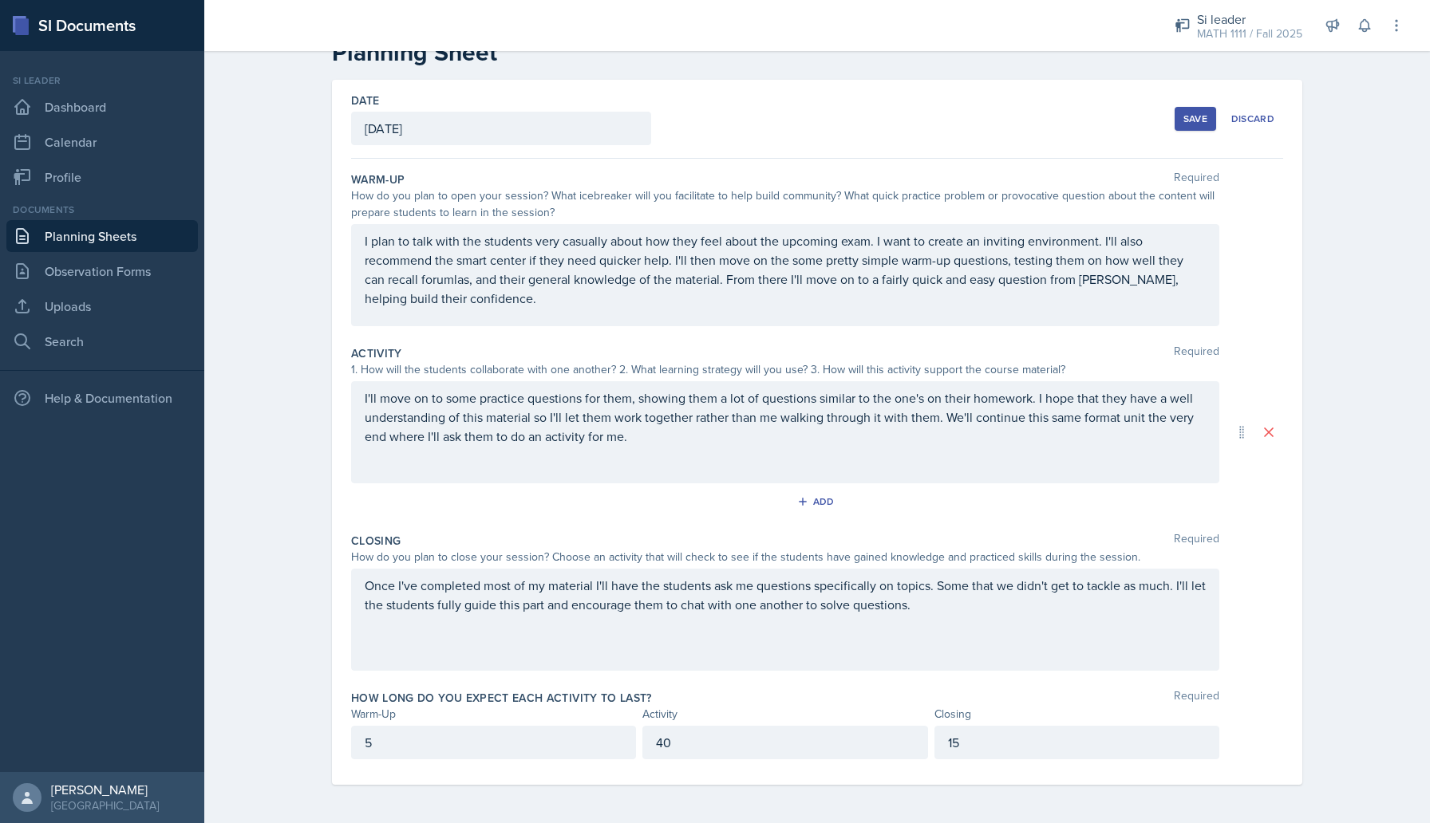
scroll to position [45, 0]
click at [1203, 113] on div "Save" at bounding box center [1195, 119] width 24 height 13
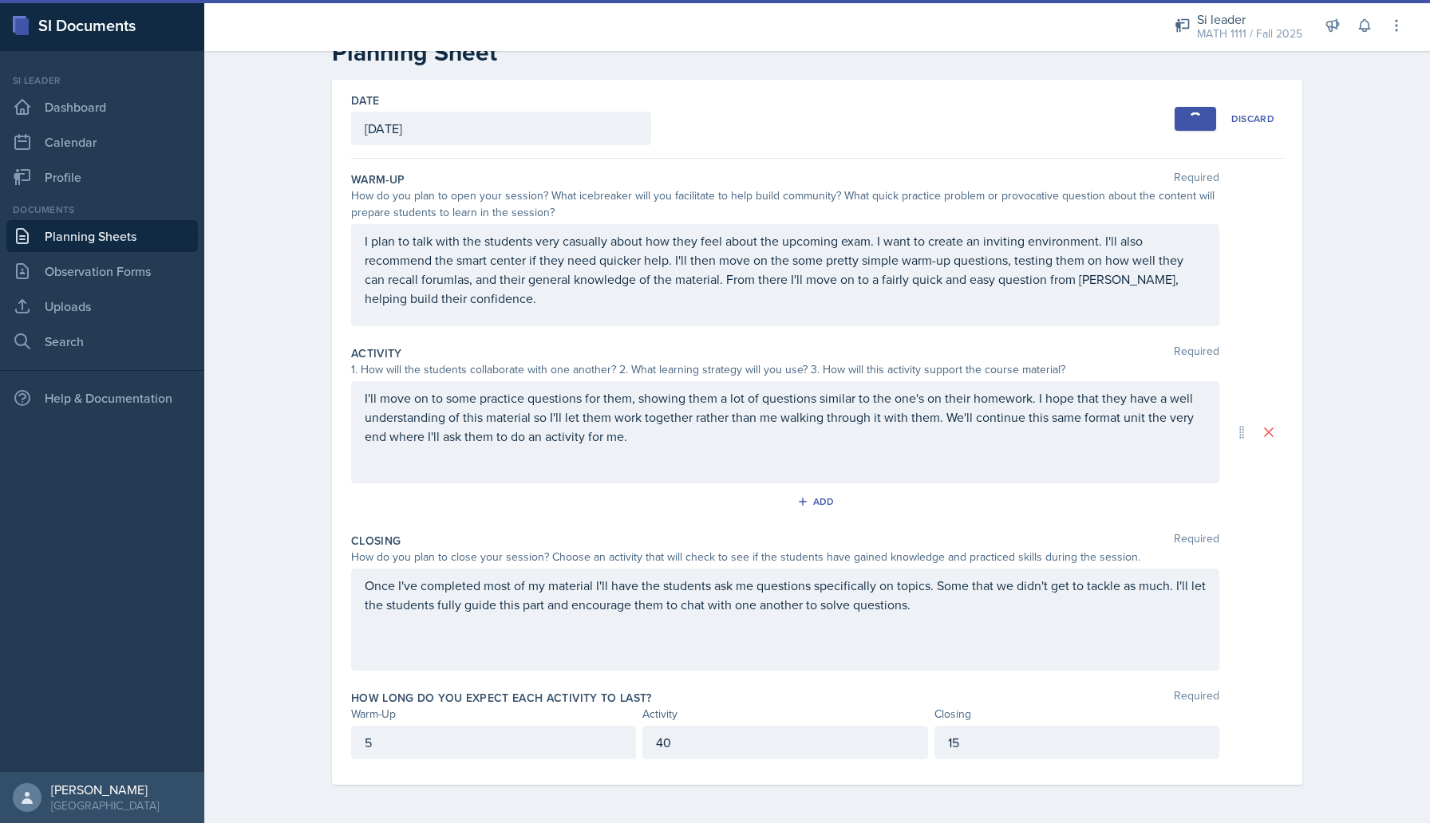
scroll to position [0, 0]
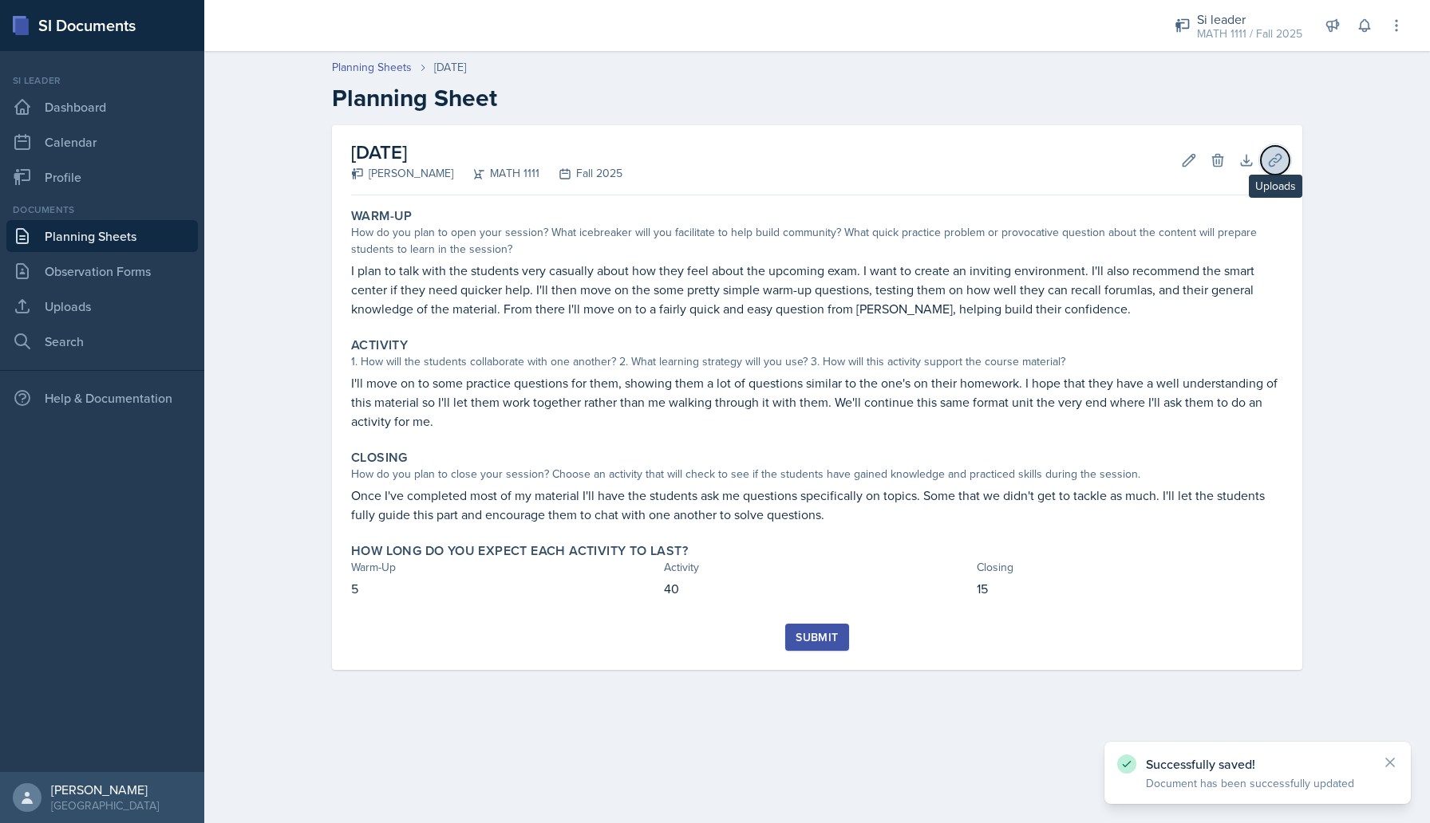
click at [1270, 165] on icon at bounding box center [1275, 160] width 12 height 12
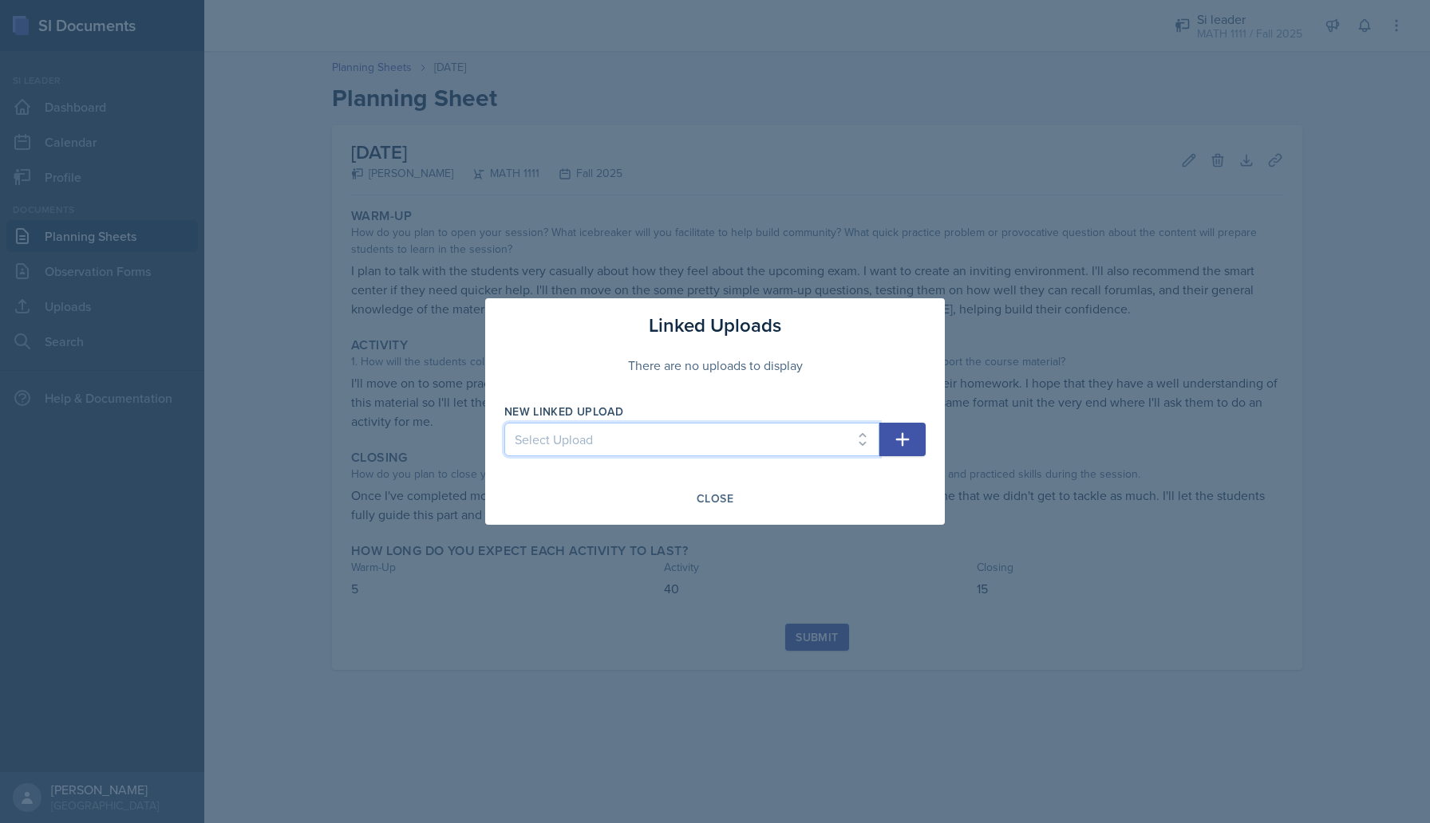
click at [655, 447] on select "Select Upload SI 1 Powerpoint SI 2 SI 3 powerpoint SI 4 powerpoint SI 5 Powerpo…" at bounding box center [691, 440] width 375 height 34
select select "52305d43-543d-4652-be73-5d5f90cd208f"
click at [504, 423] on select "Select Upload SI 1 Powerpoint SI 2 SI 3 powerpoint SI 4 powerpoint SI 5 Powerpo…" at bounding box center [691, 440] width 375 height 34
click at [893, 434] on icon "button" at bounding box center [902, 439] width 19 height 19
select select
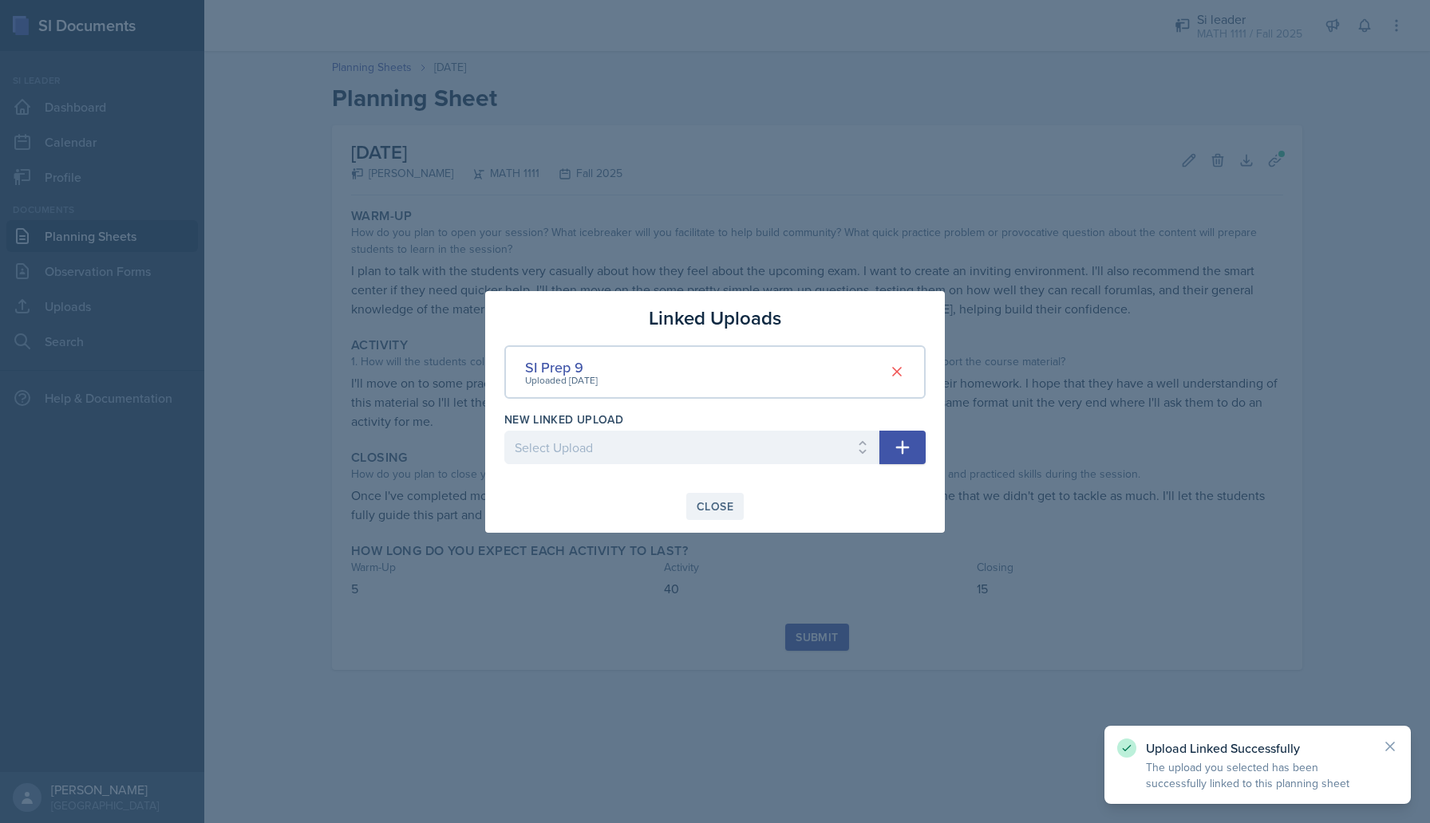
click at [736, 498] on button "Close" at bounding box center [714, 506] width 57 height 27
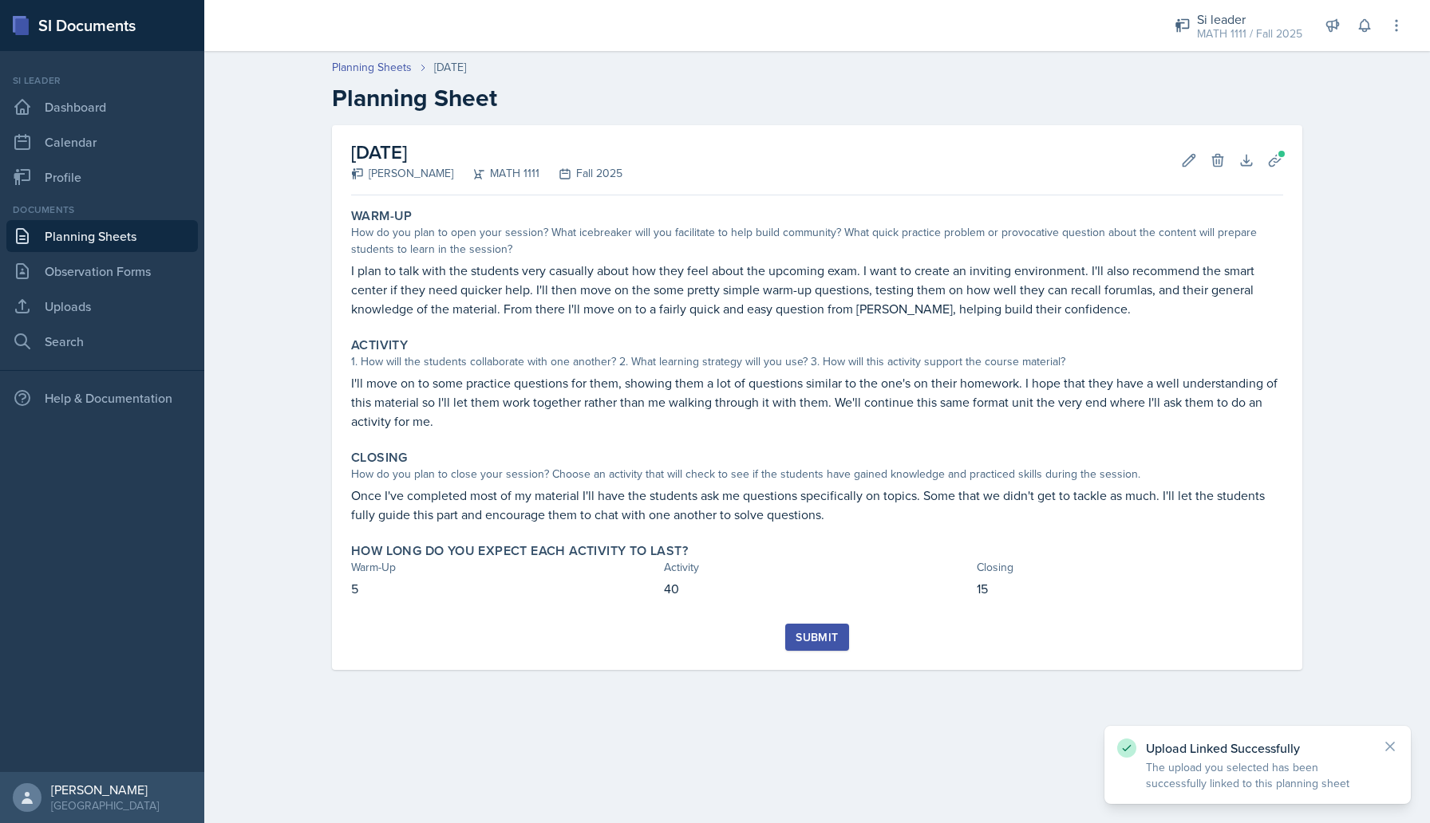
click at [827, 631] on div "Submit" at bounding box center [817, 637] width 42 height 13
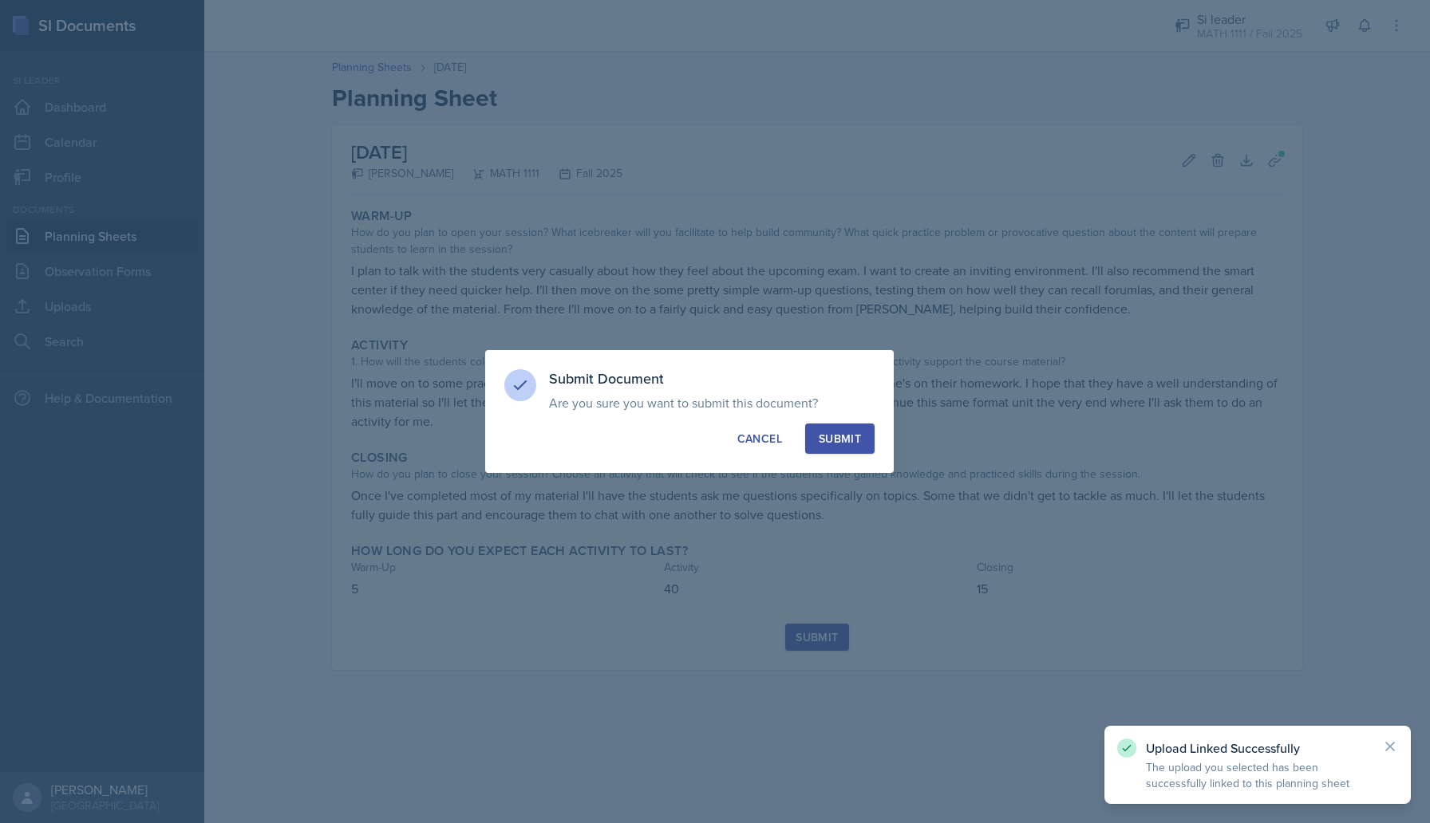
click at [861, 437] on button "Submit" at bounding box center [839, 439] width 69 height 30
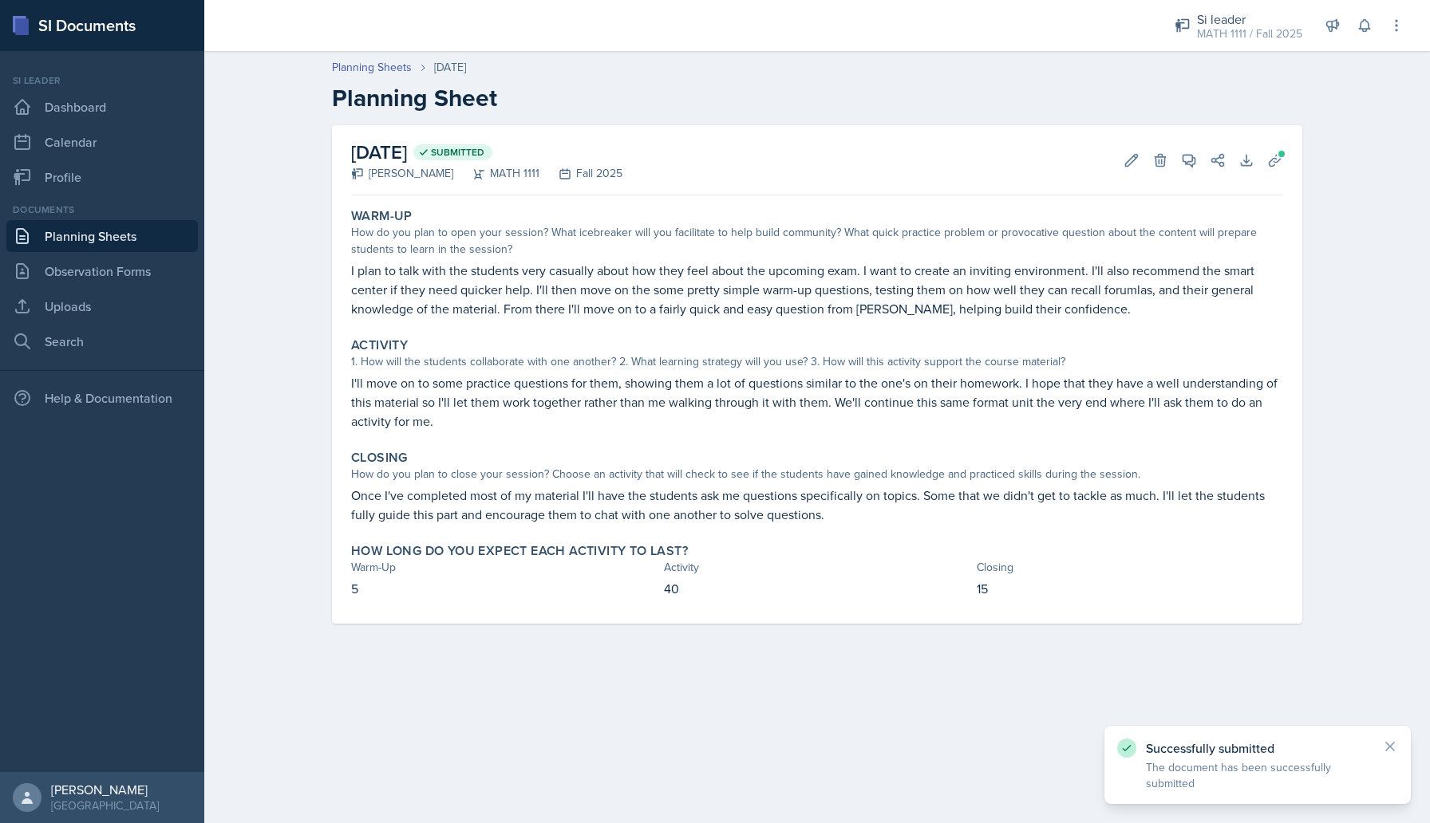
click at [91, 236] on link "Planning Sheets" at bounding box center [102, 236] width 192 height 32
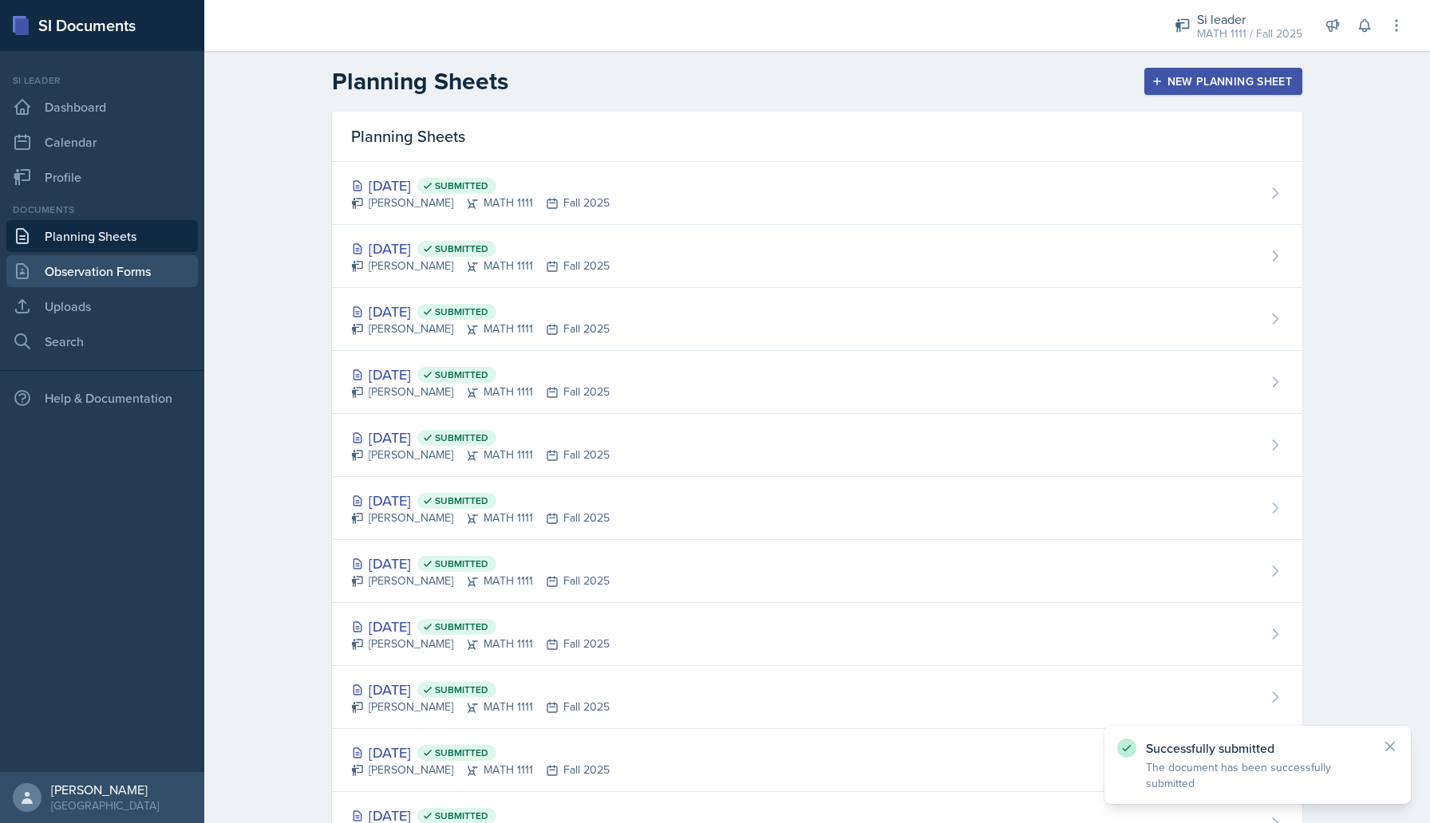
click at [73, 283] on link "Observation Forms" at bounding box center [102, 271] width 192 height 32
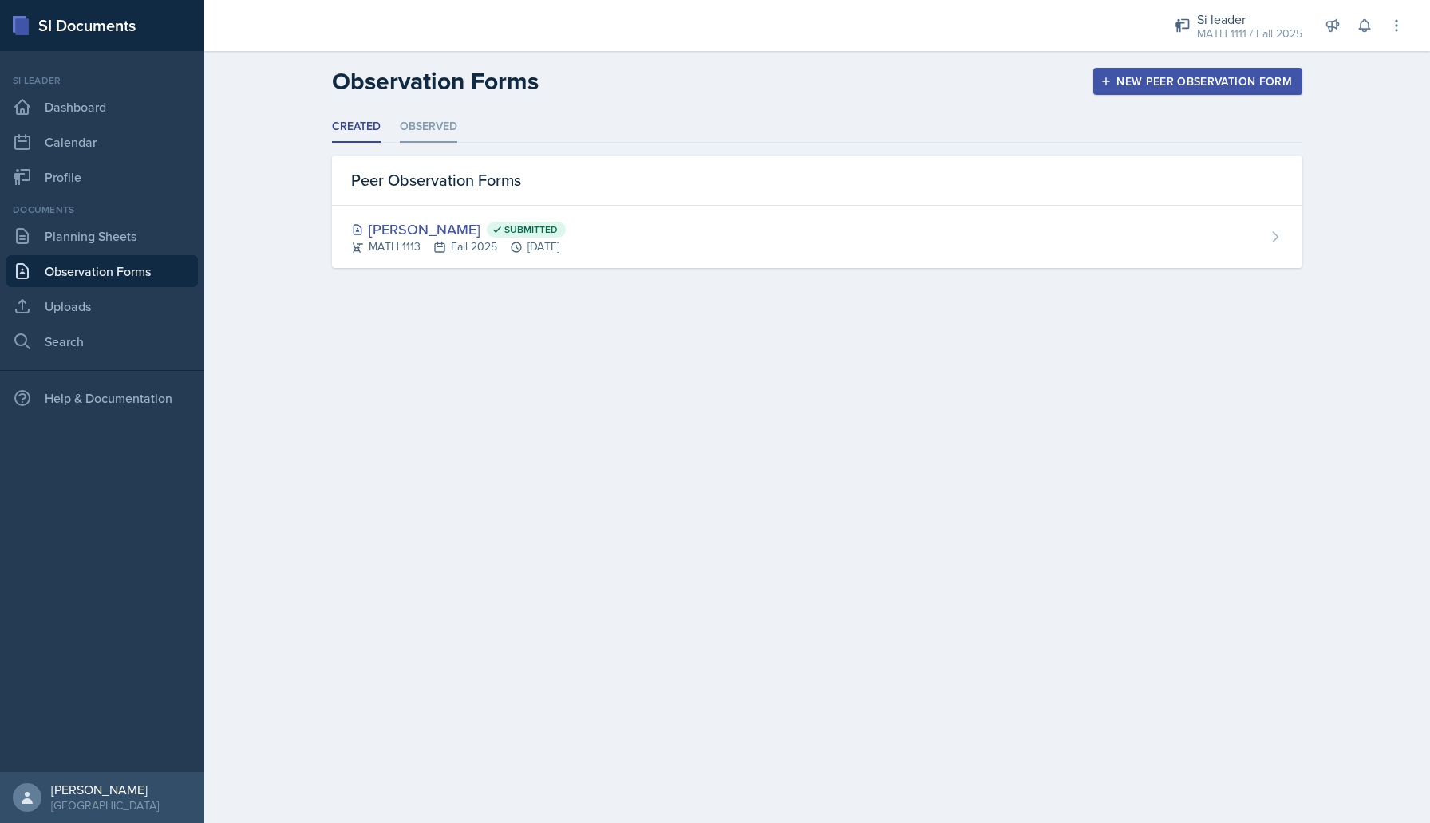
click at [452, 120] on li "Observed" at bounding box center [428, 127] width 57 height 31
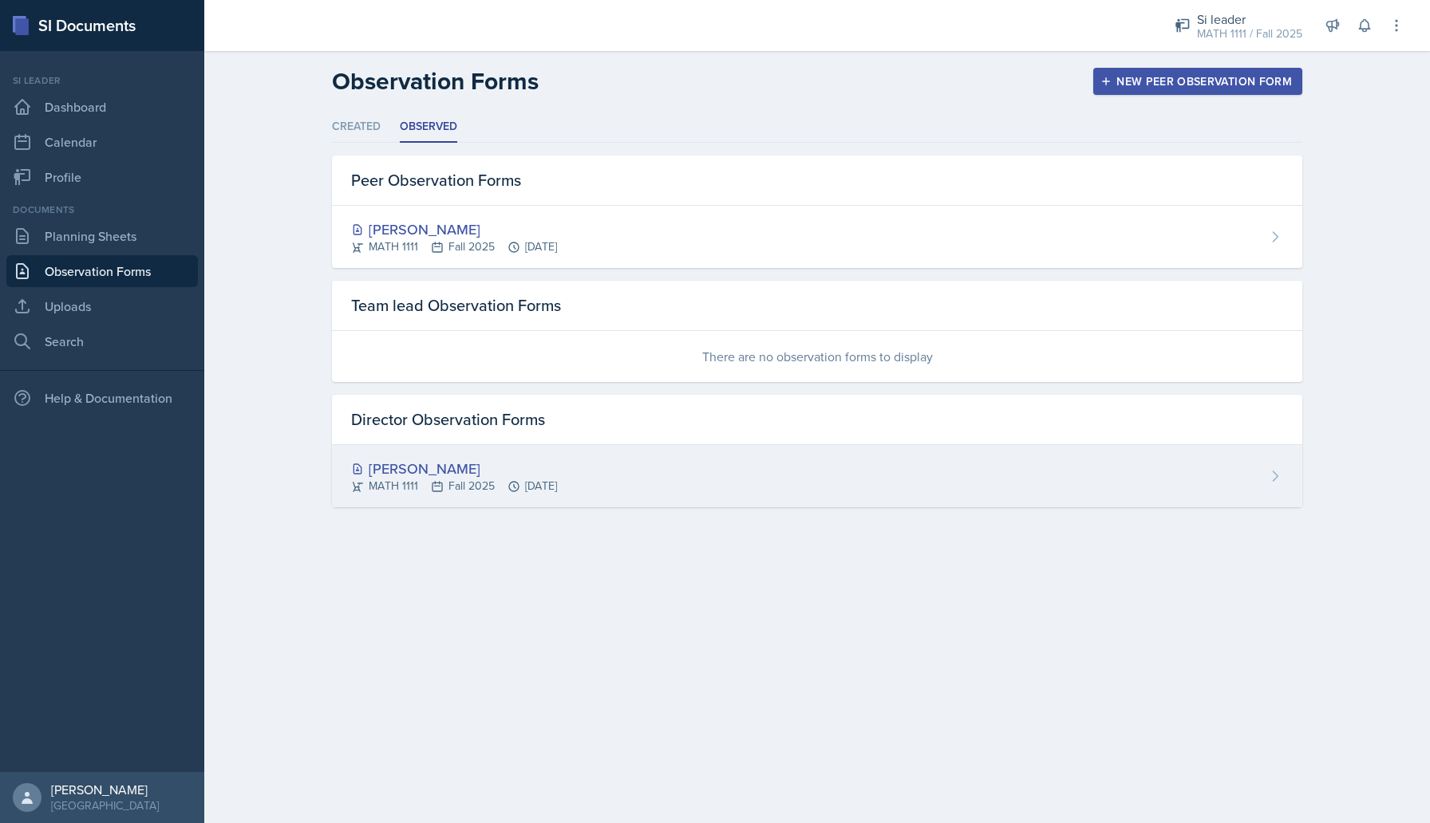
click at [454, 472] on div "[PERSON_NAME]" at bounding box center [454, 469] width 206 height 22
